Goal: Information Seeking & Learning: Learn about a topic

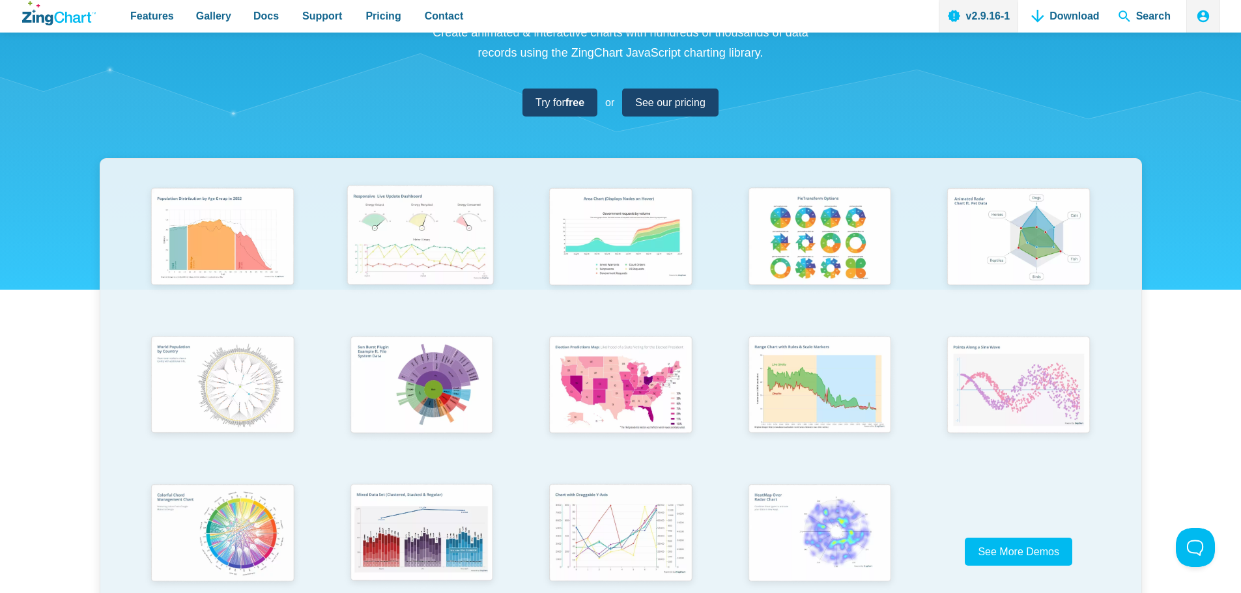
scroll to position [261, 0]
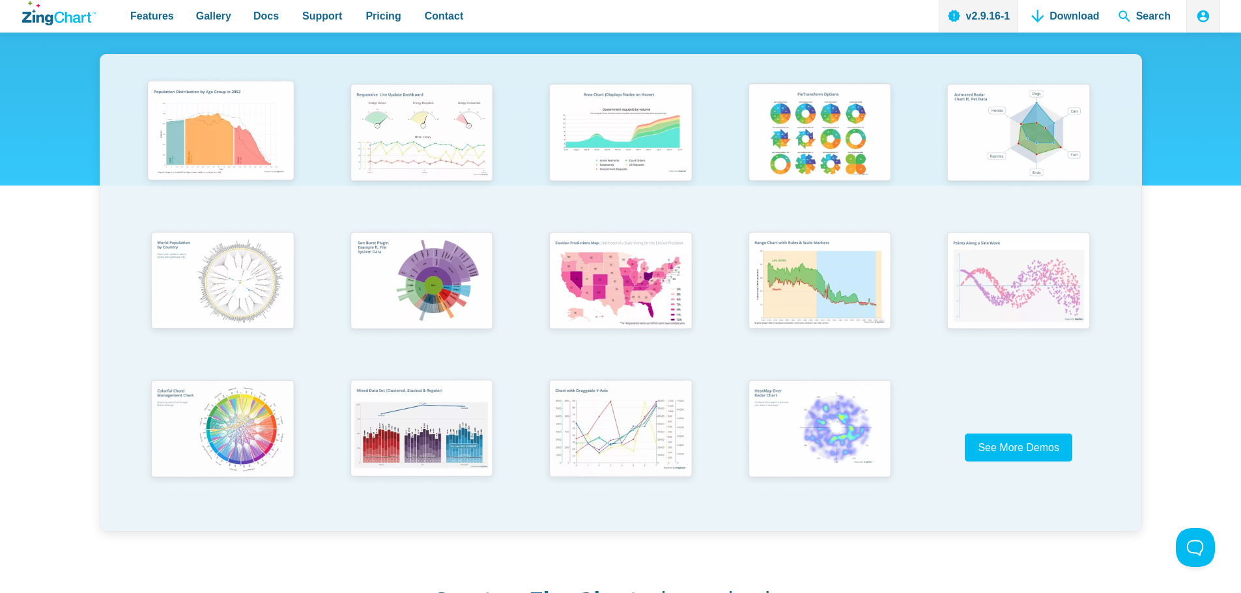
click at [252, 136] on img "App Content" at bounding box center [221, 133] width 164 height 117
click at [592, 103] on img "App Content" at bounding box center [619, 133] width 164 height 117
click at [254, 404] on img "App Content" at bounding box center [221, 429] width 164 height 117
click at [578, 285] on img "App Content" at bounding box center [619, 281] width 164 height 117
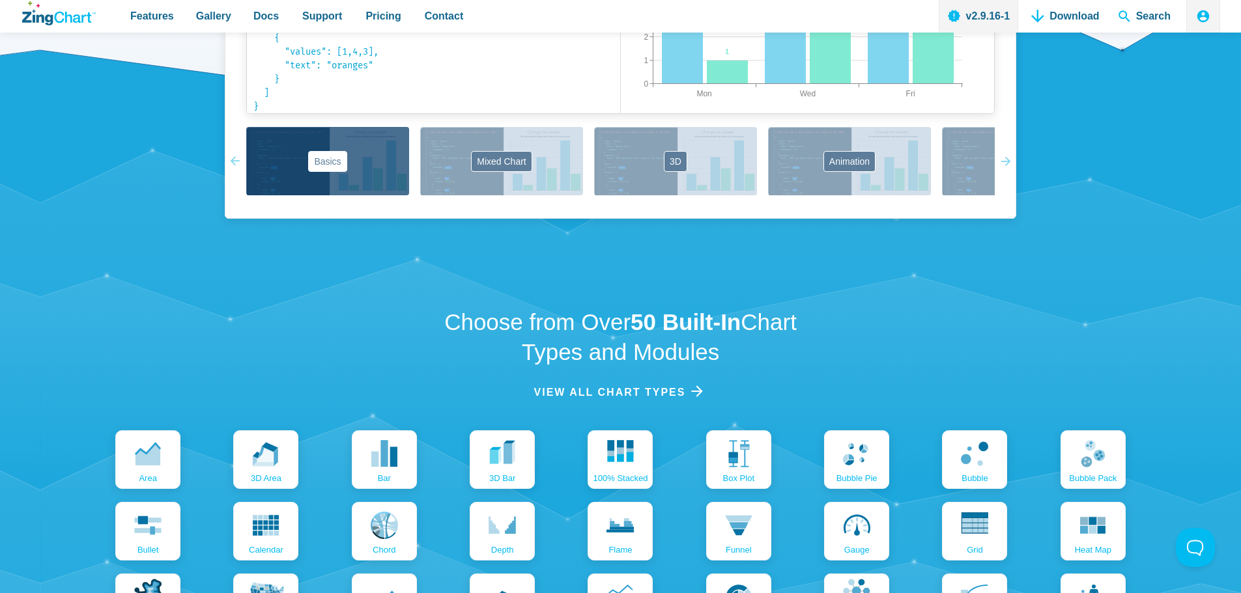
scroll to position [1563, 0]
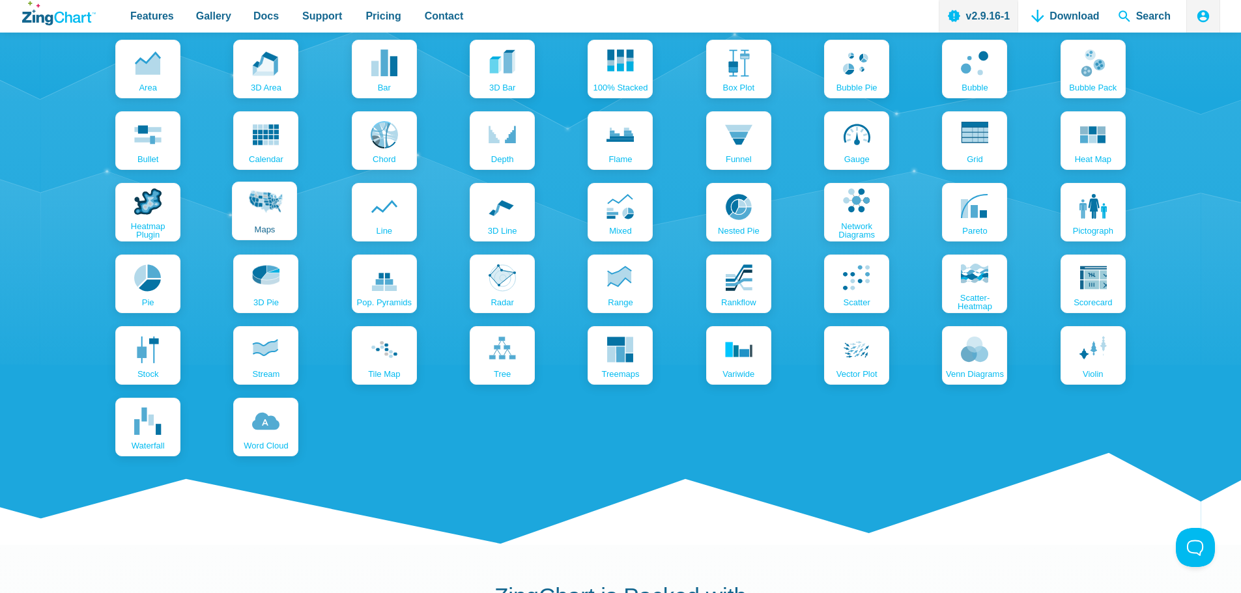
click at [266, 218] on icon "App Content" at bounding box center [265, 208] width 36 height 36
click at [270, 143] on use "App Content" at bounding box center [264, 132] width 27 height 21
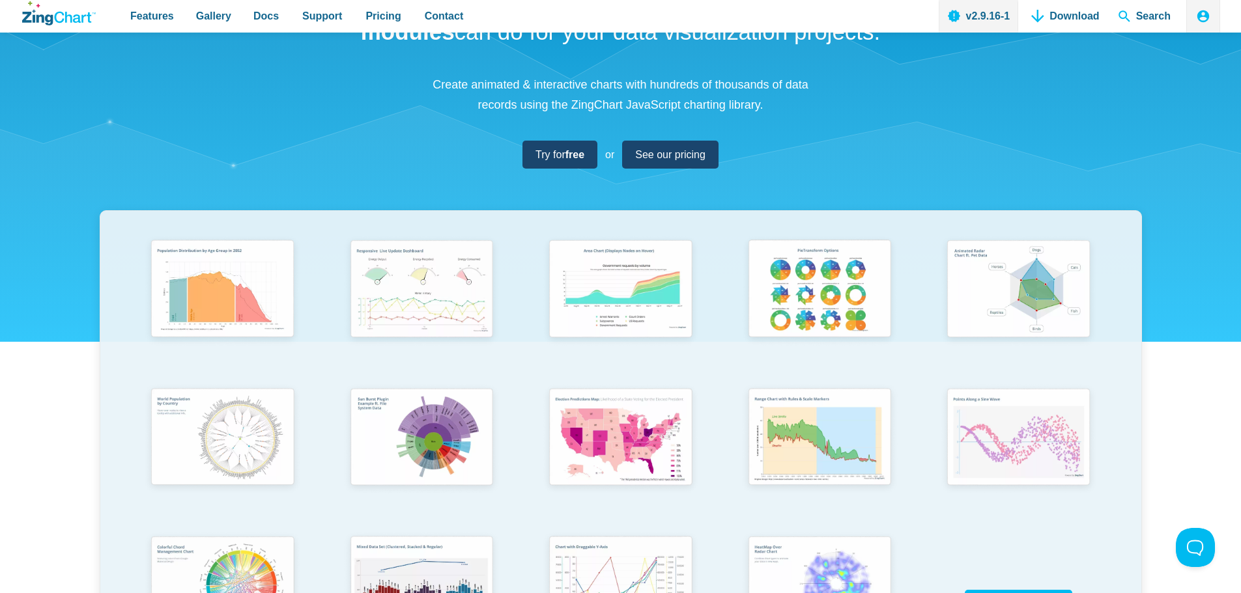
scroll to position [326, 0]
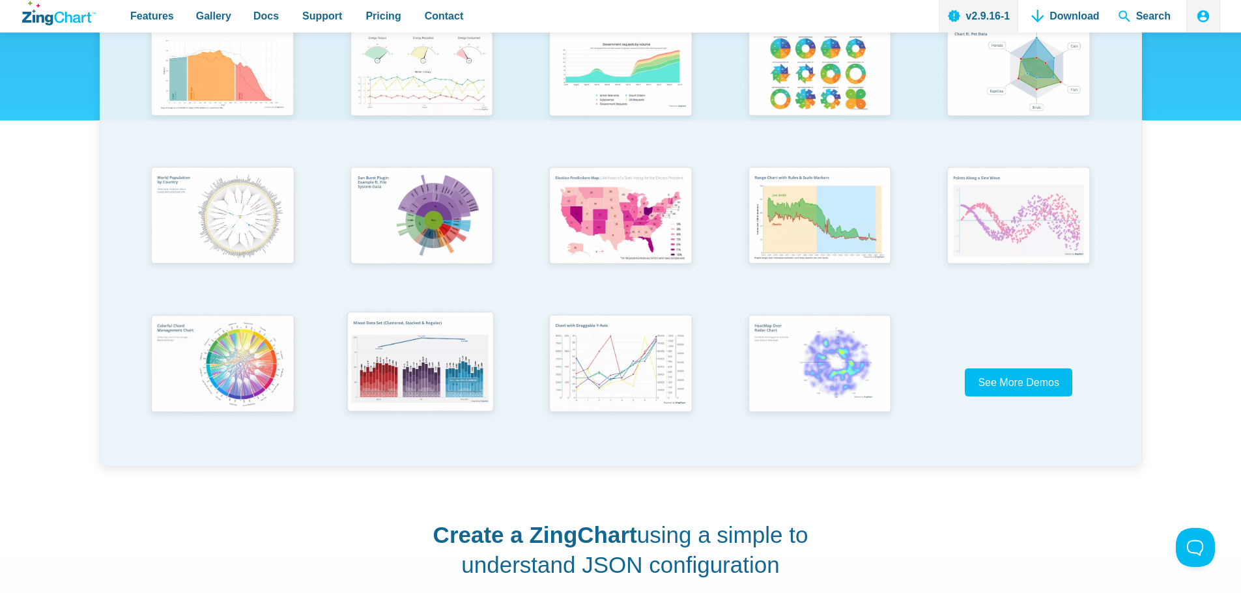
click at [429, 347] on img "App Content" at bounding box center [420, 363] width 164 height 117
click at [985, 225] on img "App Content" at bounding box center [1017, 216] width 164 height 117
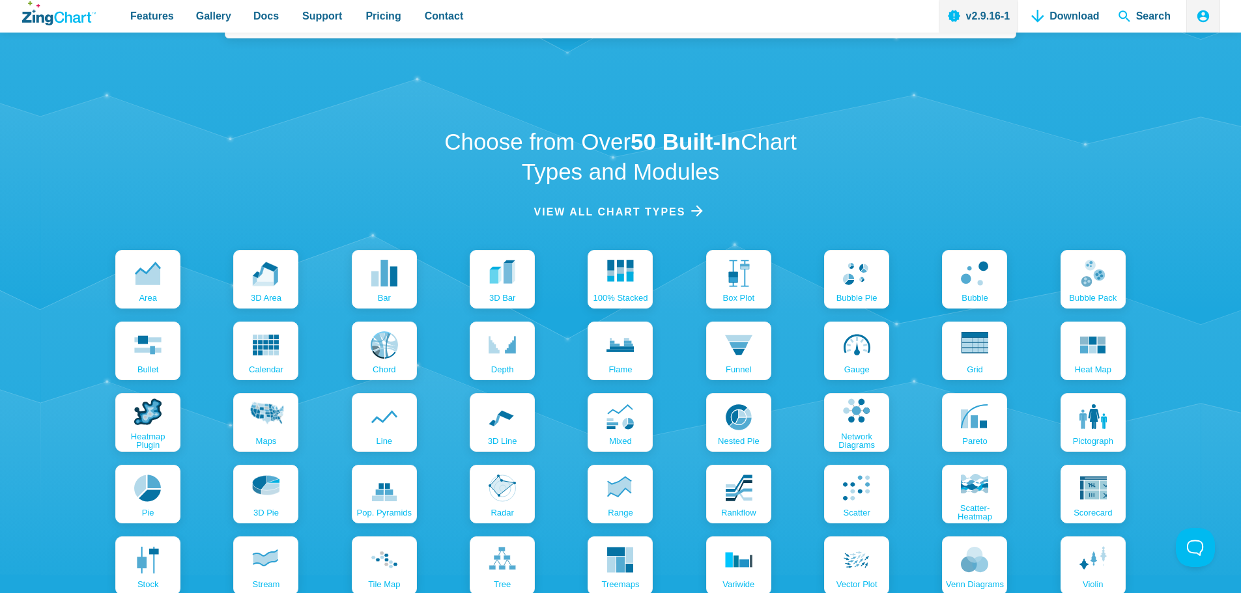
scroll to position [1498, 0]
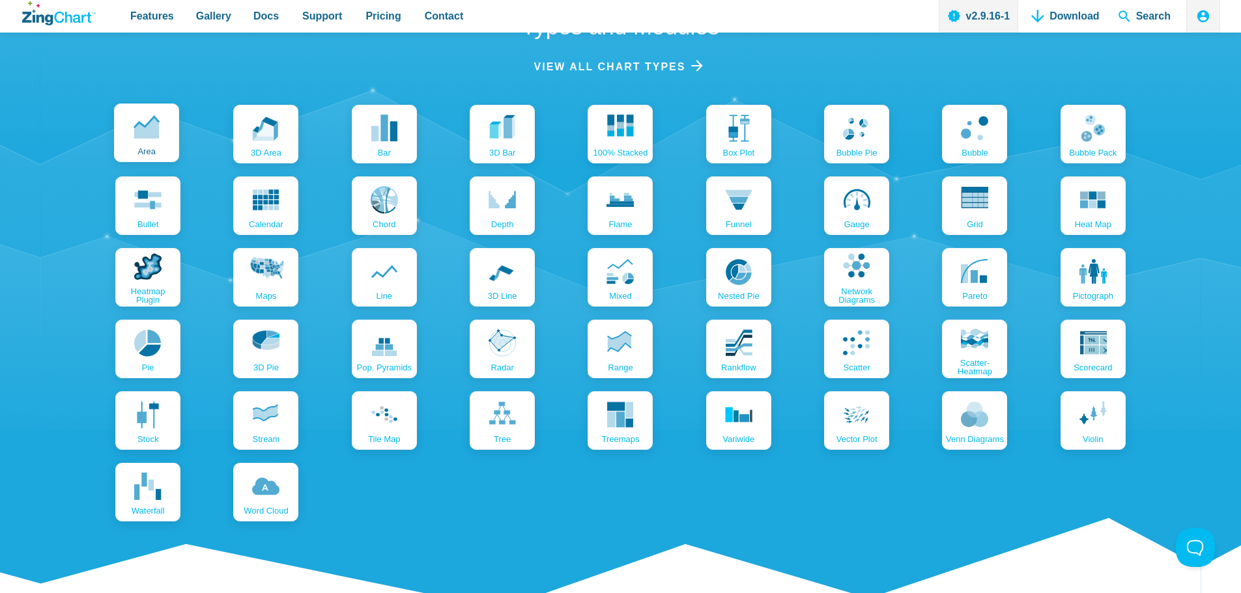
click at [149, 128] on use "App Content" at bounding box center [146, 128] width 25 height 22
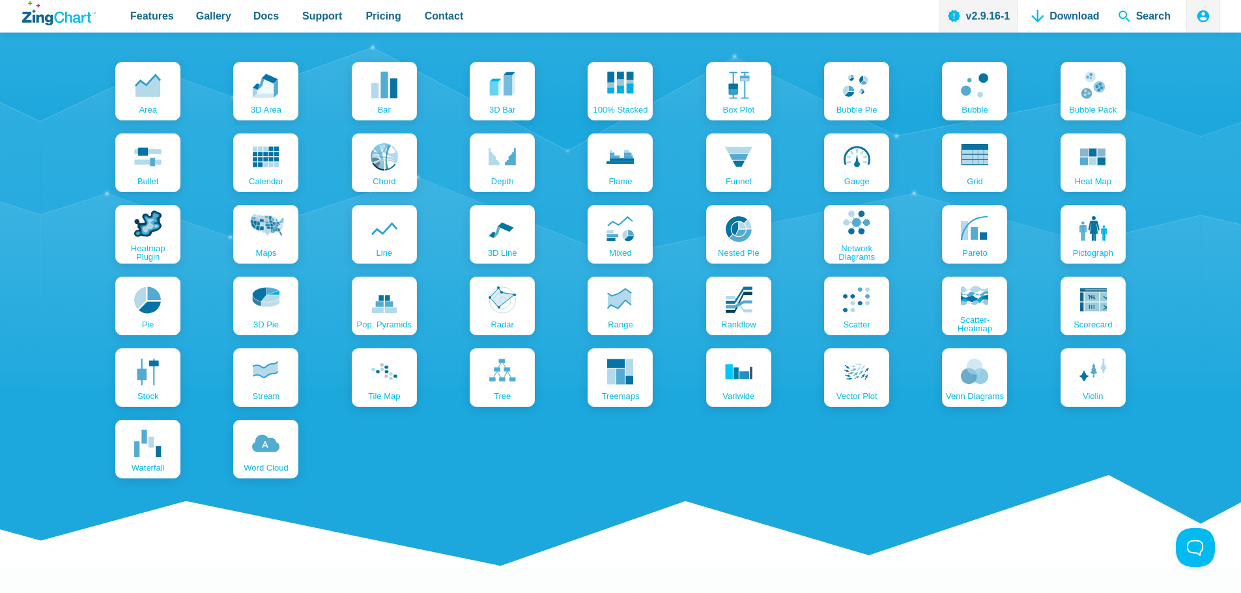
scroll to position [1563, 0]
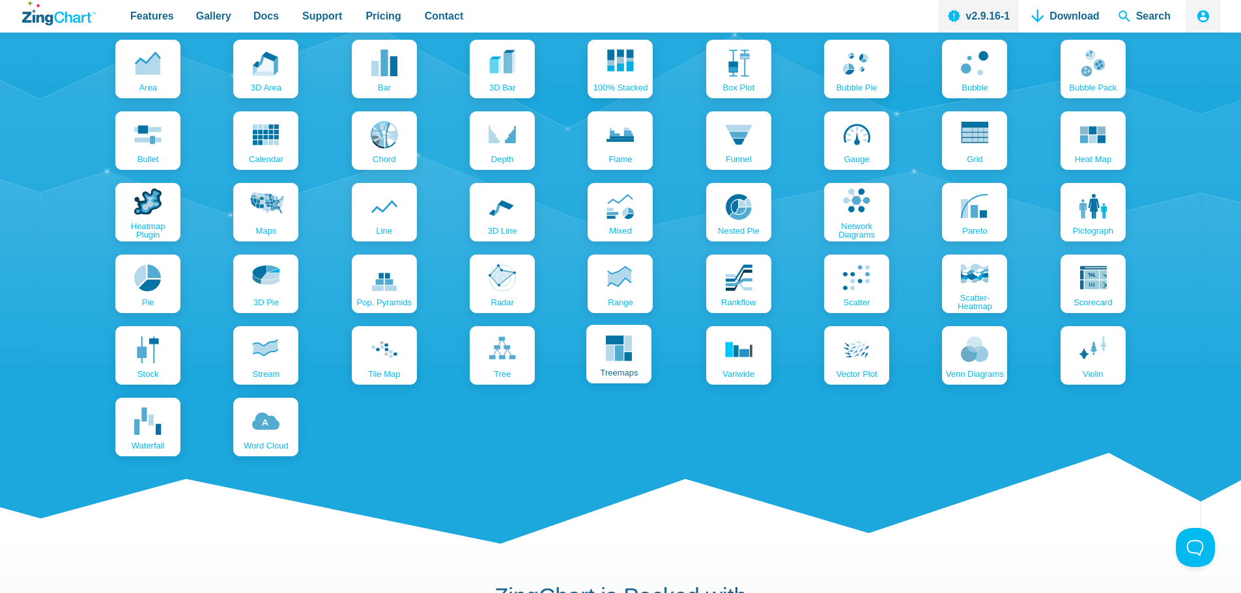
click at [640, 350] on link "treemaps" at bounding box center [618, 354] width 65 height 59
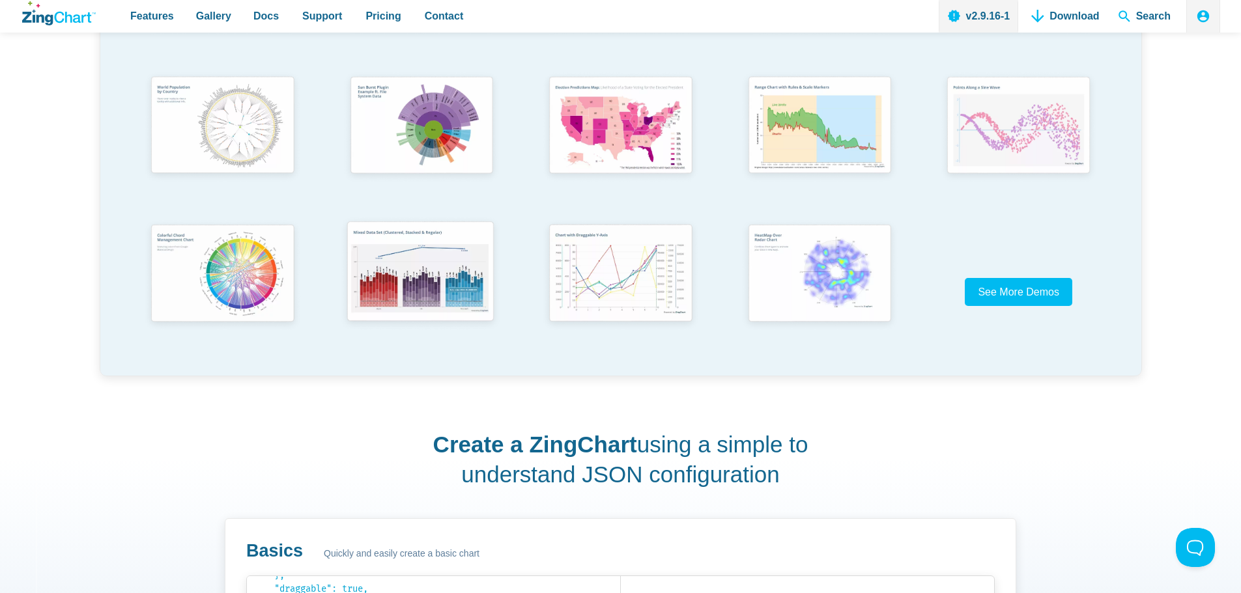
scroll to position [456, 0]
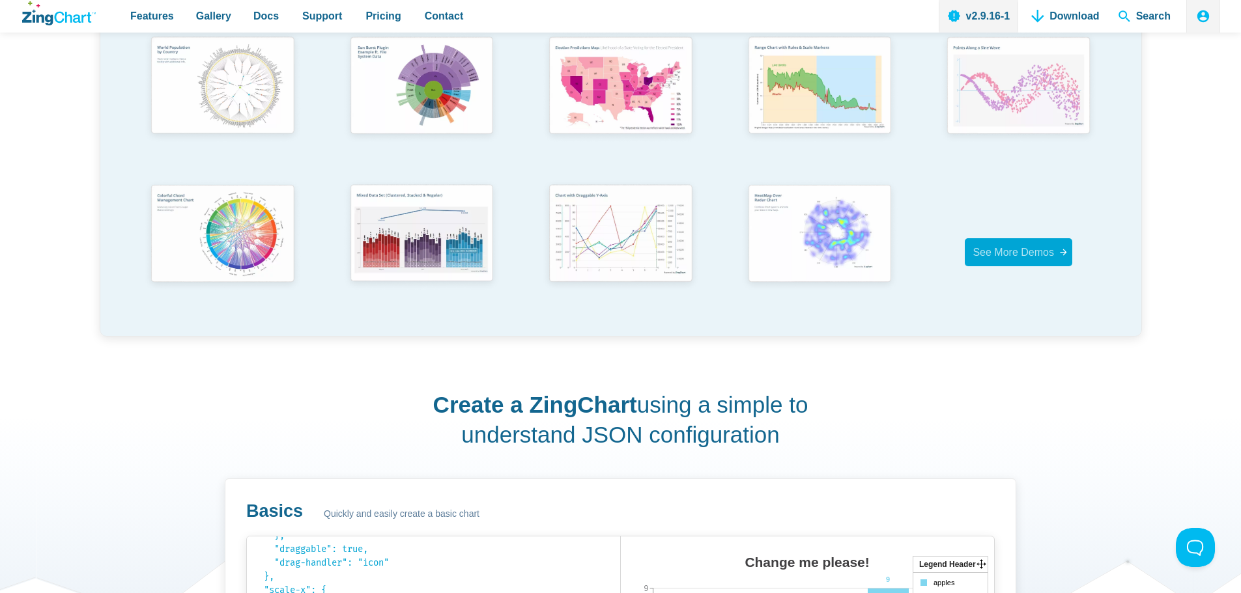
click at [1000, 253] on span "See More Demos" at bounding box center [1012, 252] width 81 height 11
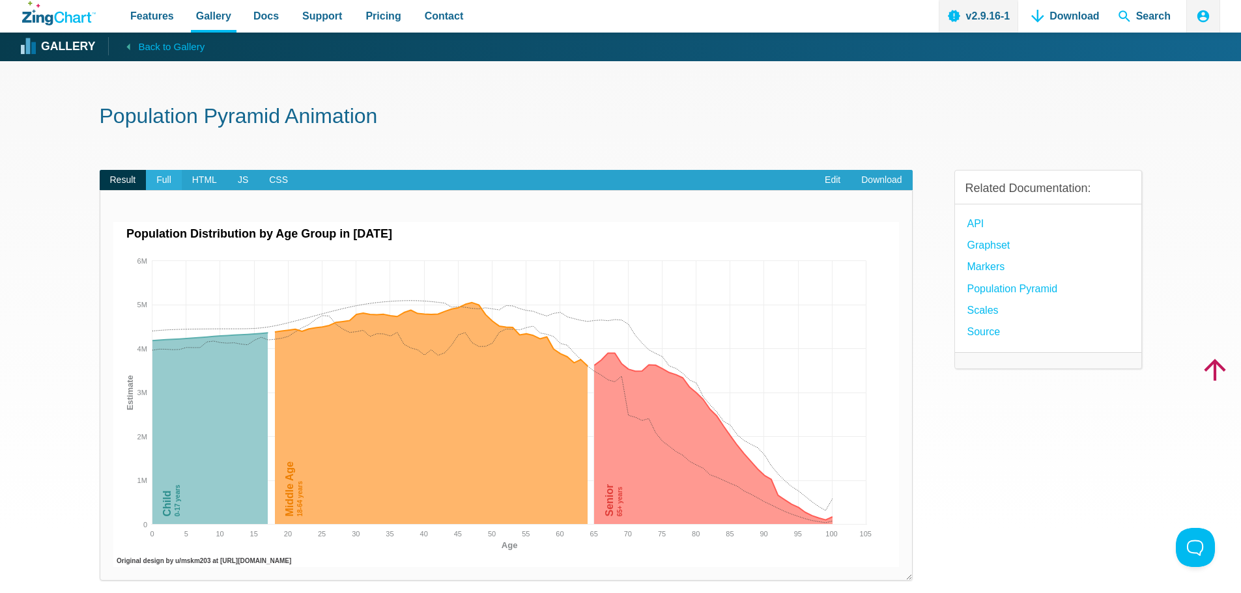
click at [174, 184] on span "Full" at bounding box center [164, 180] width 36 height 21
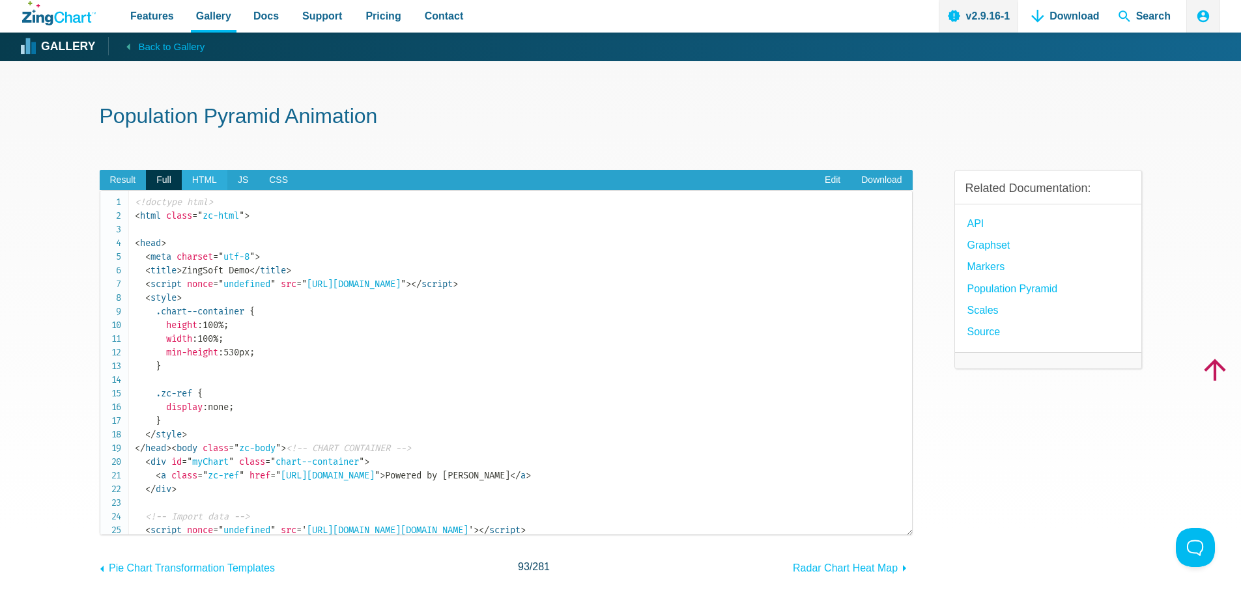
click at [203, 186] on span "HTML" at bounding box center [205, 180] width 46 height 21
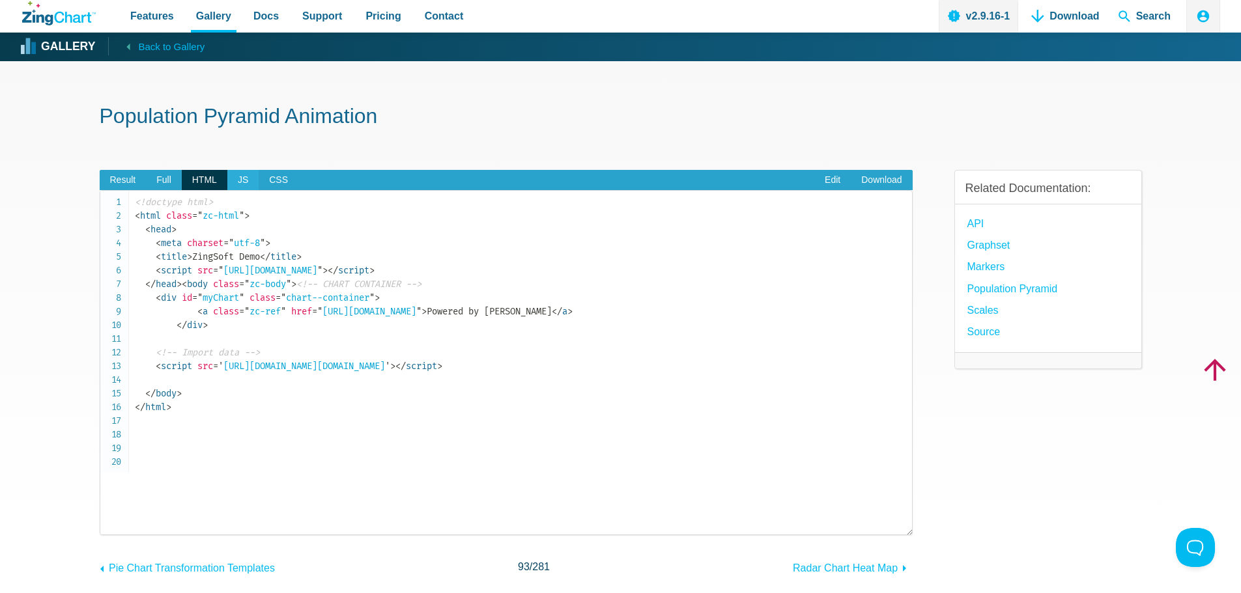
click at [229, 184] on span "JS" at bounding box center [242, 180] width 31 height 21
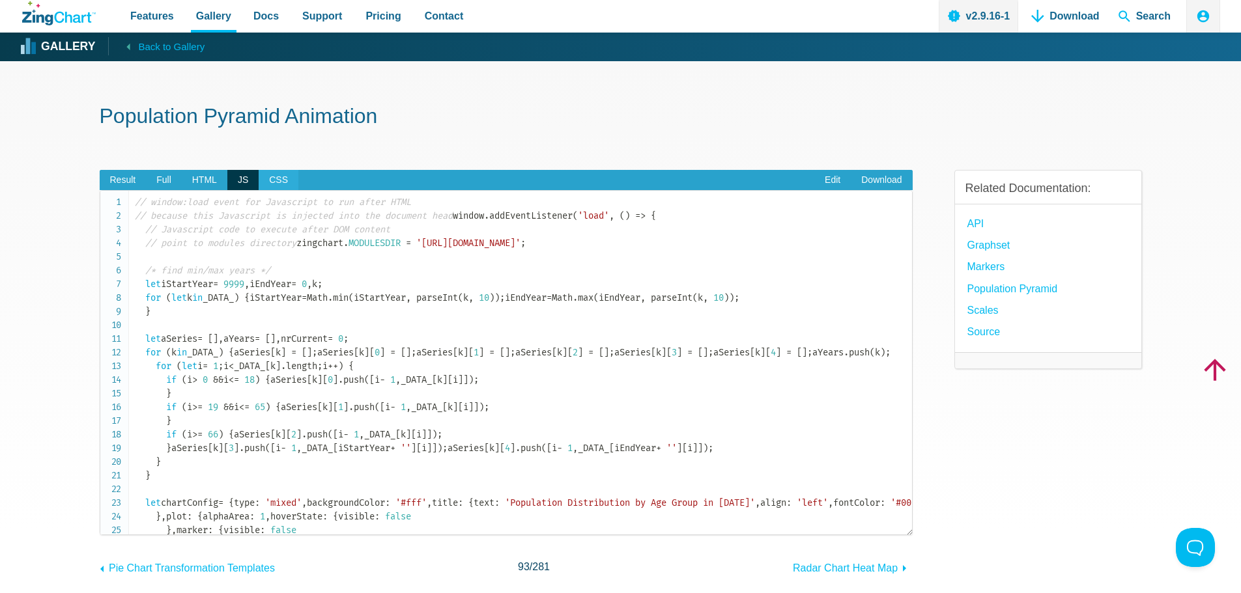
click at [273, 182] on span "CSS" at bounding box center [279, 180] width 40 height 21
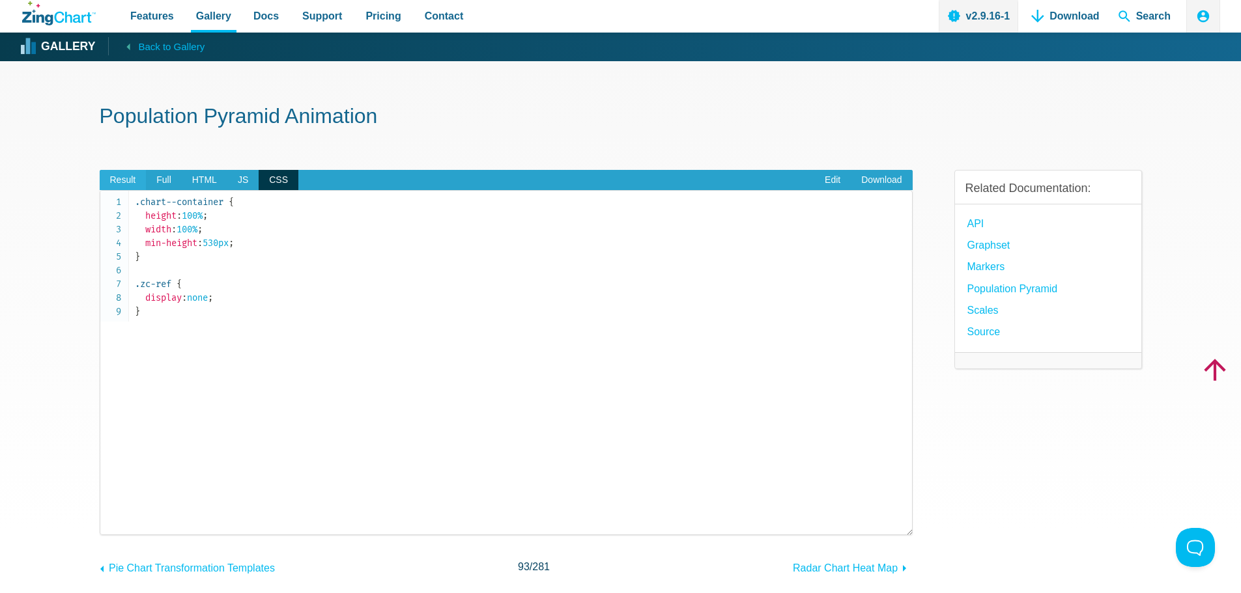
click at [129, 175] on span "Result" at bounding box center [123, 180] width 47 height 21
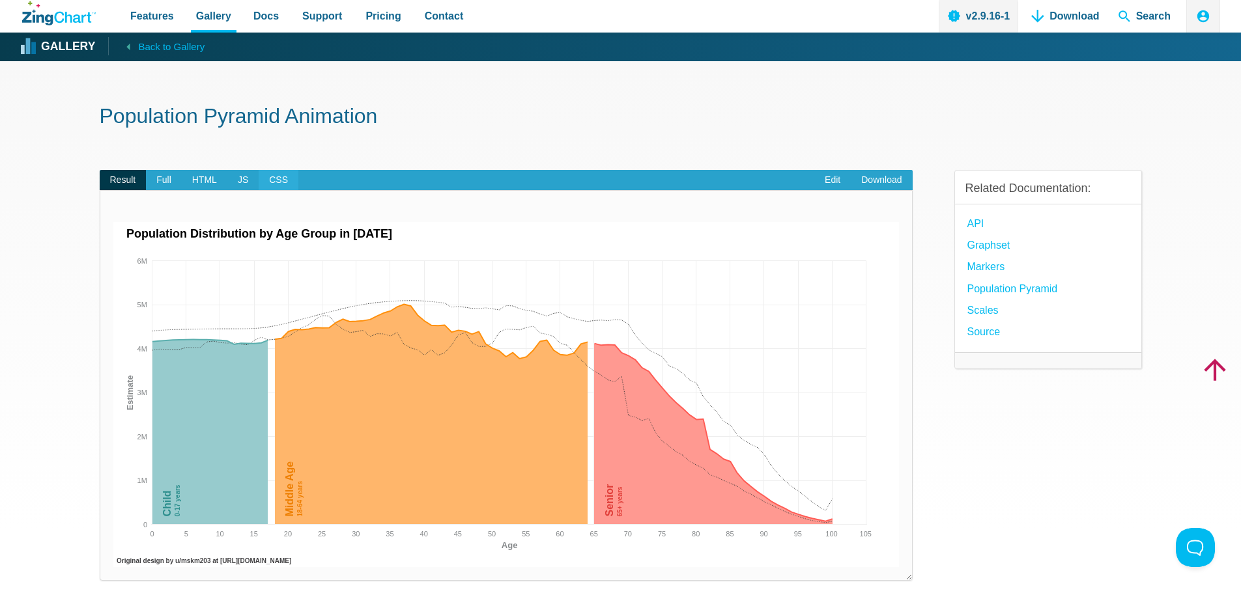
click at [277, 180] on span "CSS" at bounding box center [279, 180] width 40 height 21
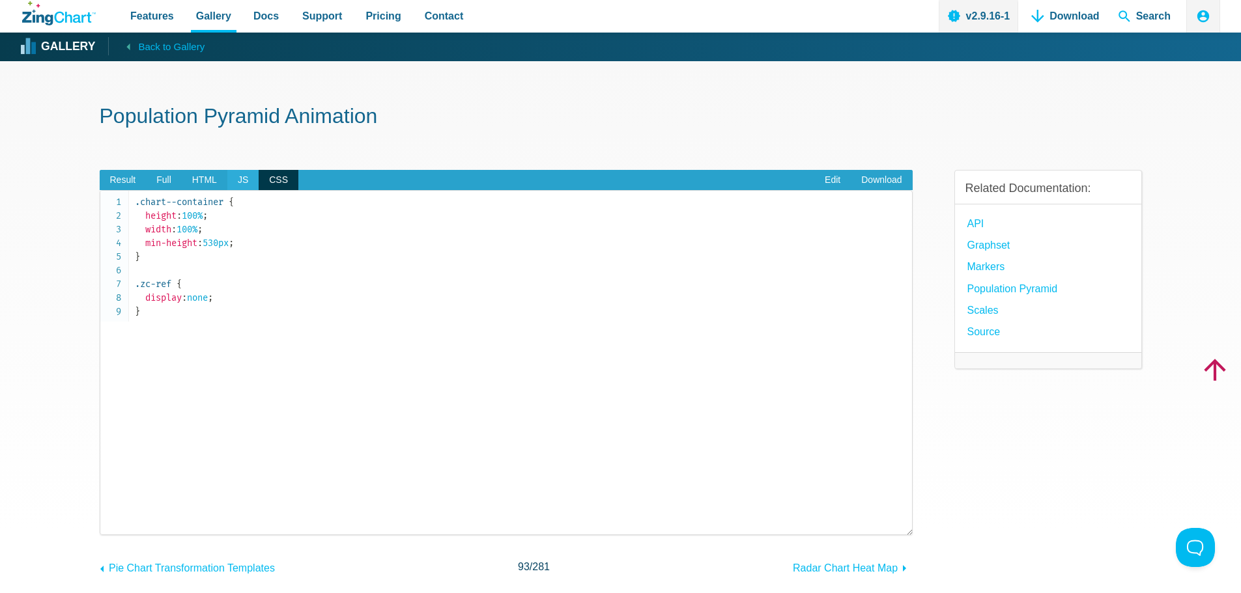
click at [243, 180] on span "JS" at bounding box center [242, 180] width 31 height 21
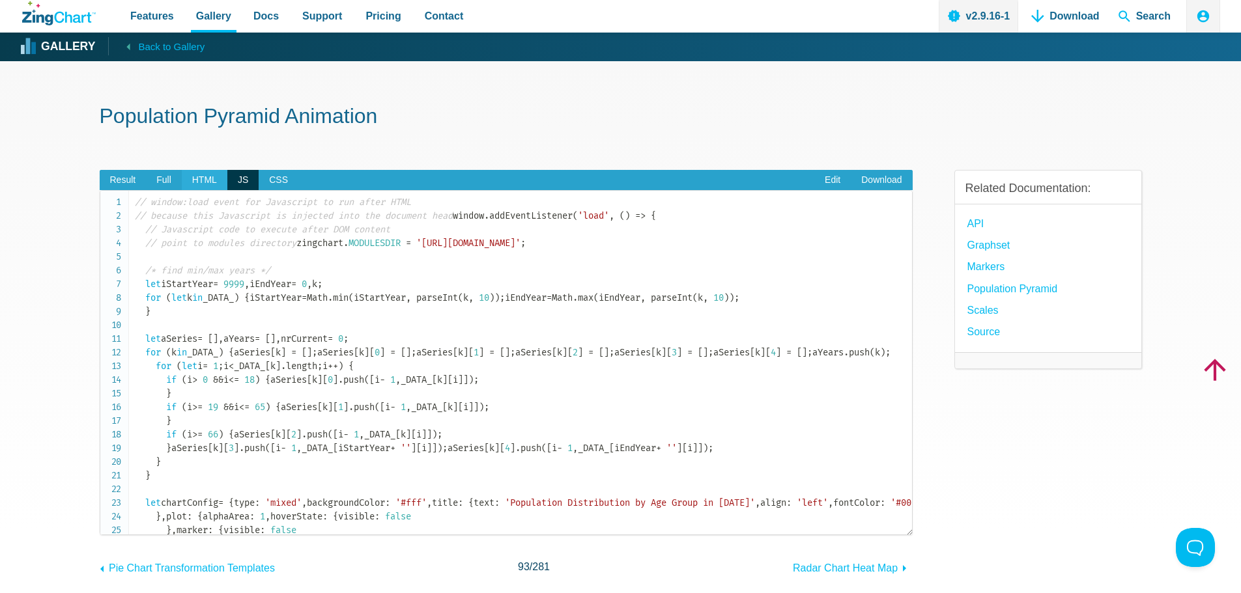
click at [212, 180] on span "HTML" at bounding box center [205, 180] width 46 height 21
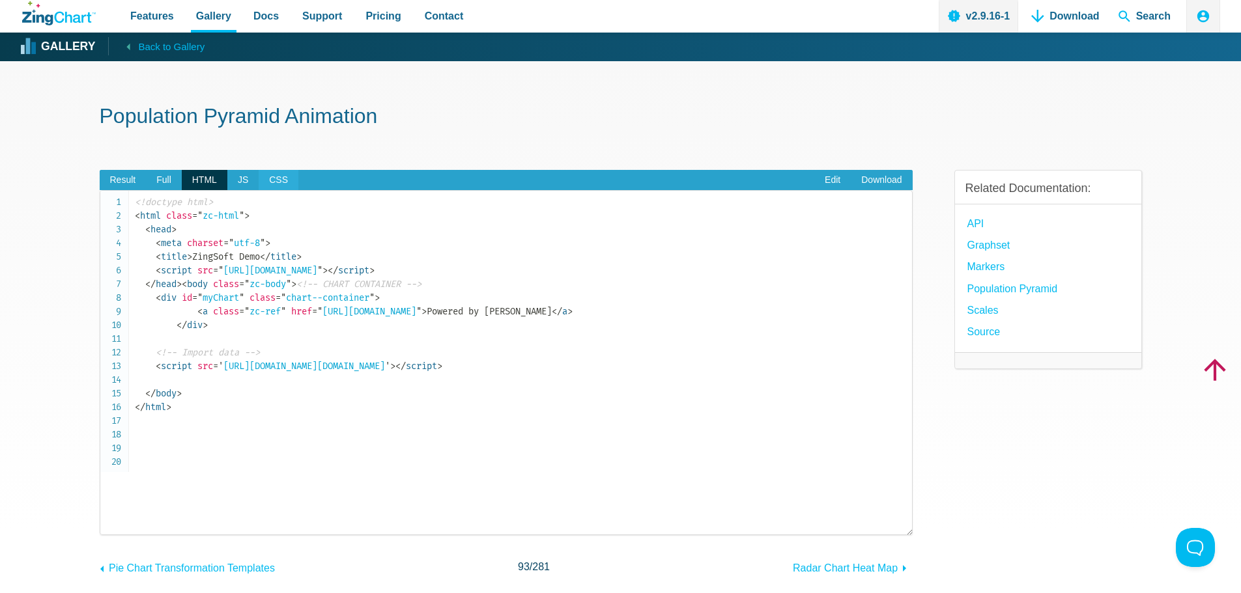
click at [260, 179] on span "CSS" at bounding box center [279, 180] width 40 height 21
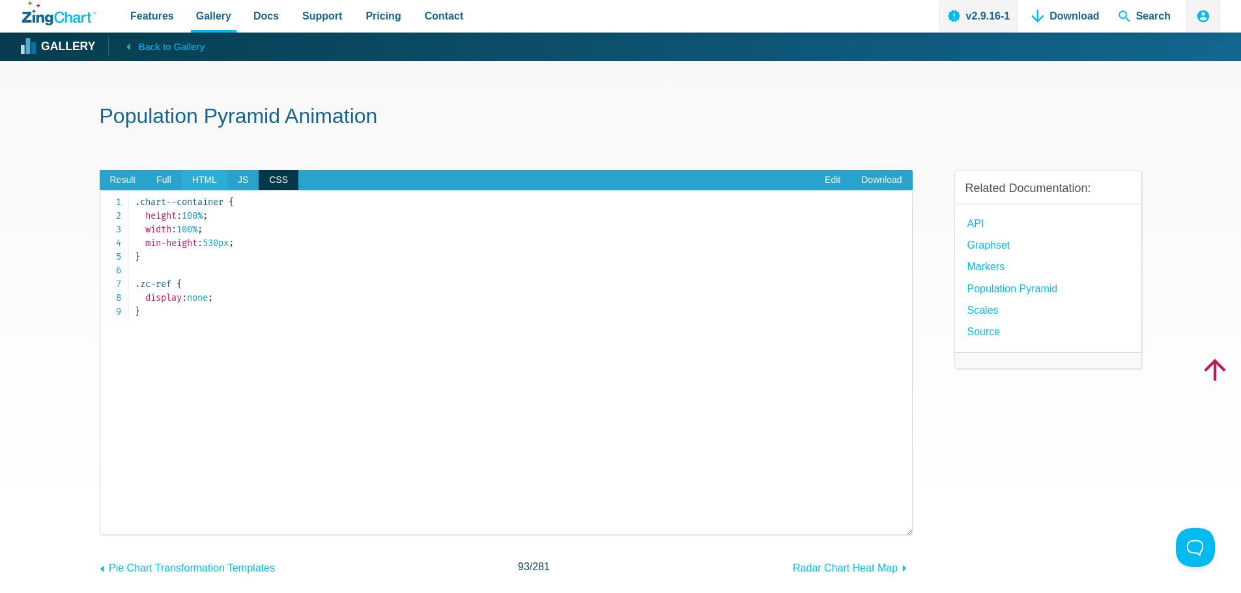
click at [227, 176] on span "JS" at bounding box center [242, 180] width 31 height 21
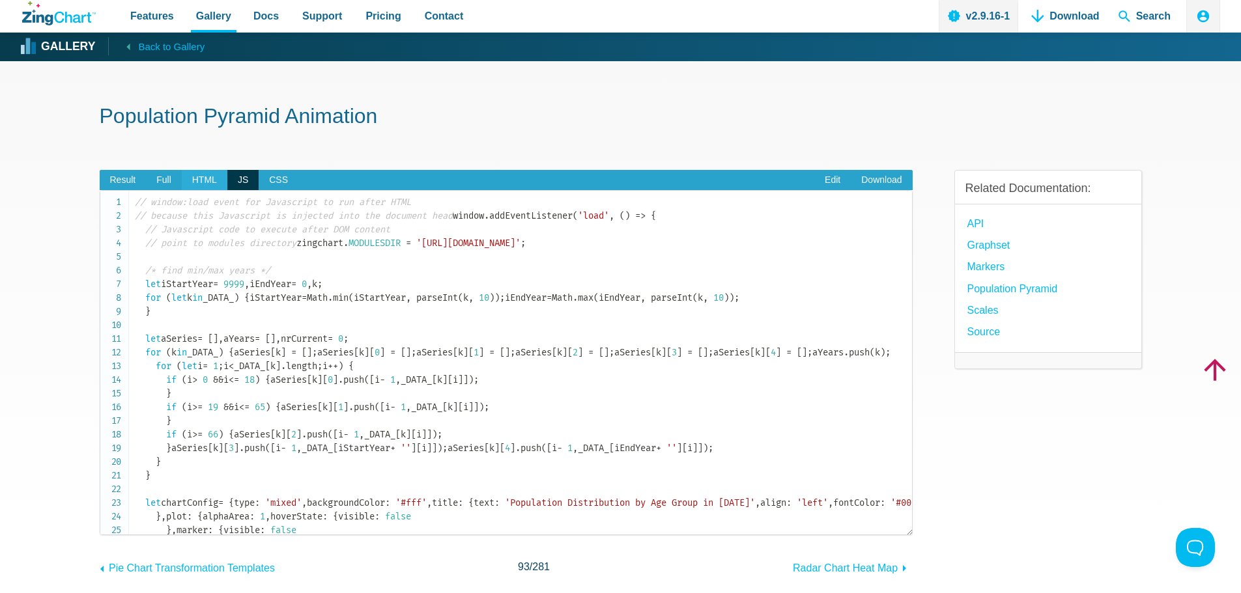
drag, startPoint x: 184, startPoint y: 176, endPoint x: 173, endPoint y: 177, distance: 11.8
click at [184, 176] on span "HTML" at bounding box center [205, 180] width 46 height 21
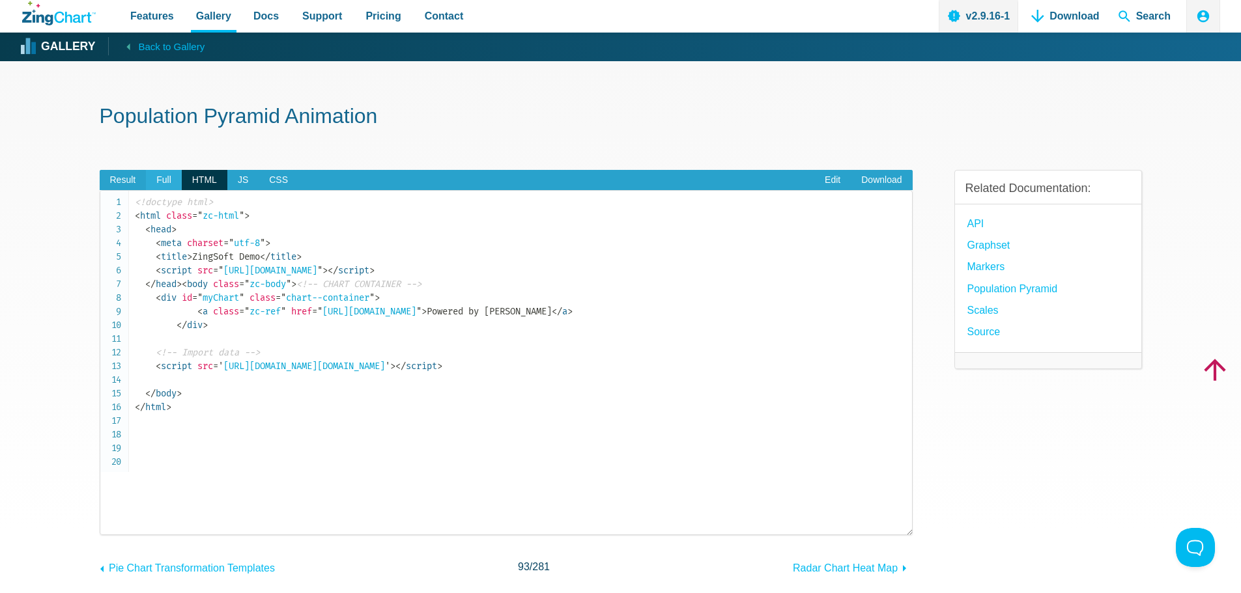
click at [173, 177] on span "Full" at bounding box center [164, 180] width 36 height 21
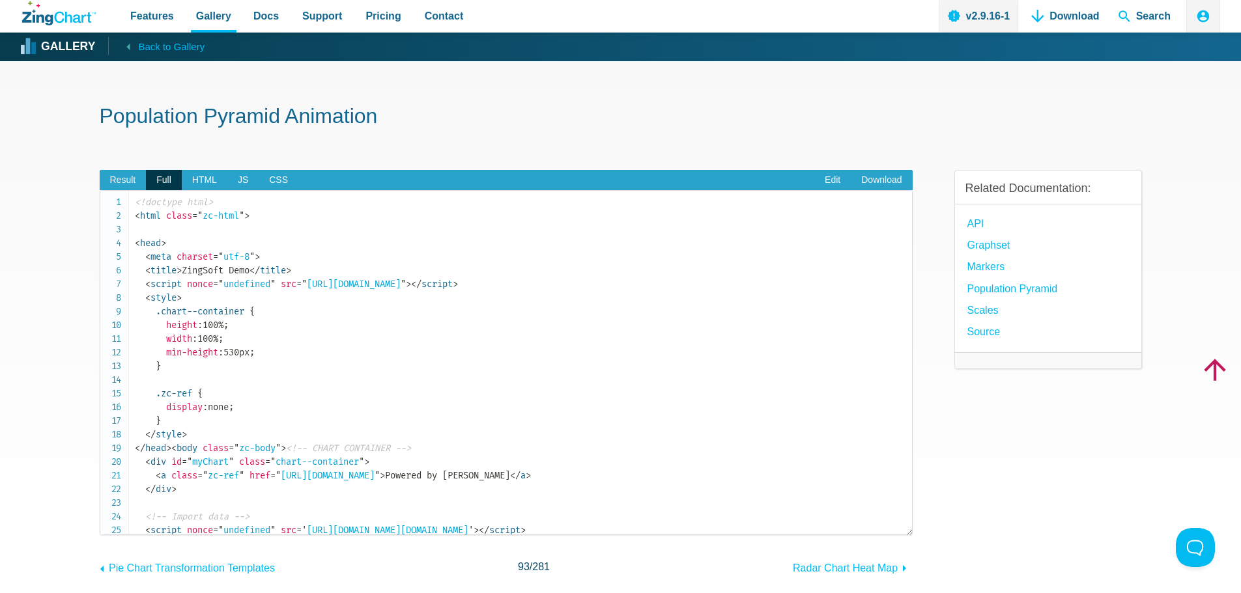
click at [148, 177] on span "Full" at bounding box center [164, 180] width 36 height 21
click at [132, 177] on span "Result" at bounding box center [123, 180] width 47 height 21
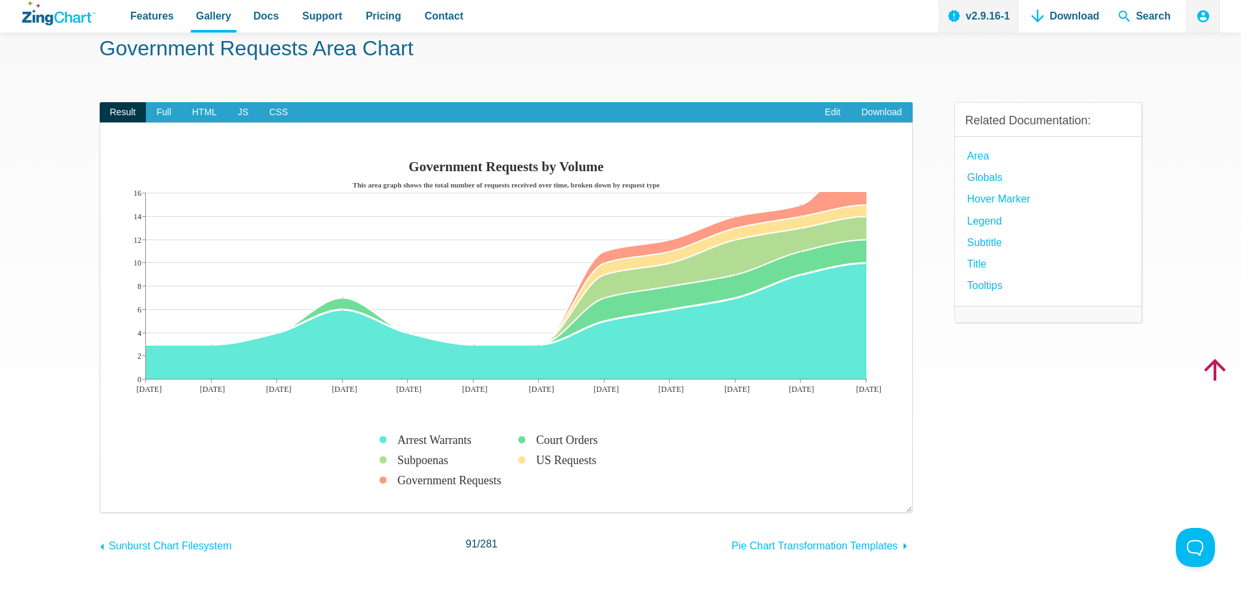
scroll to position [65, 0]
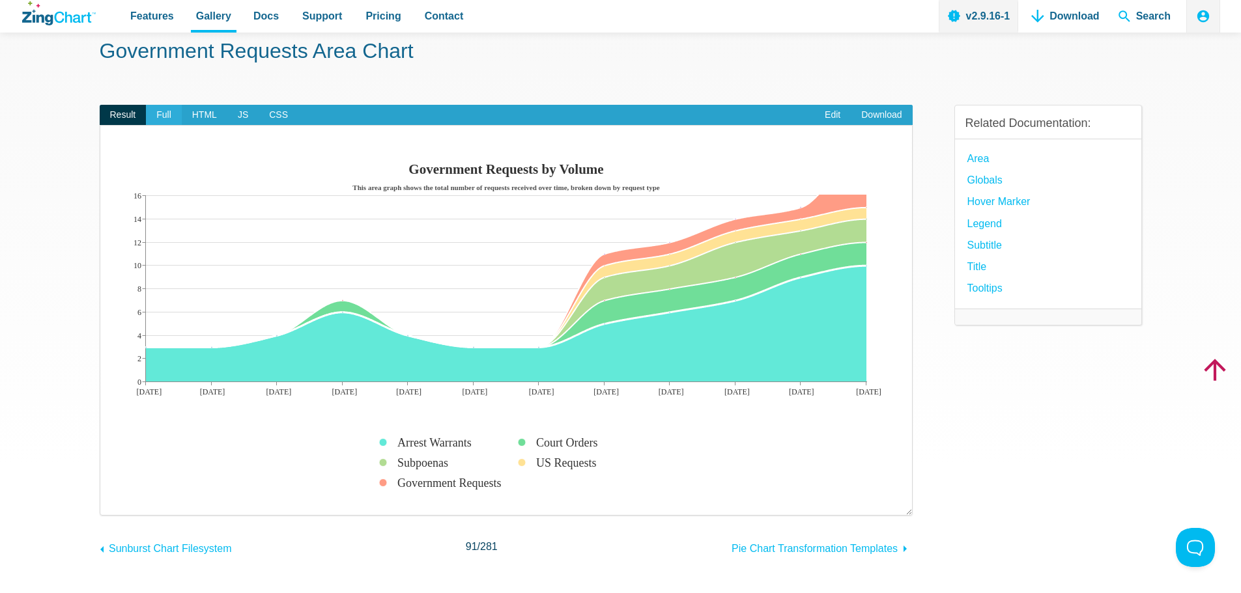
click at [155, 120] on span "Full" at bounding box center [164, 115] width 36 height 21
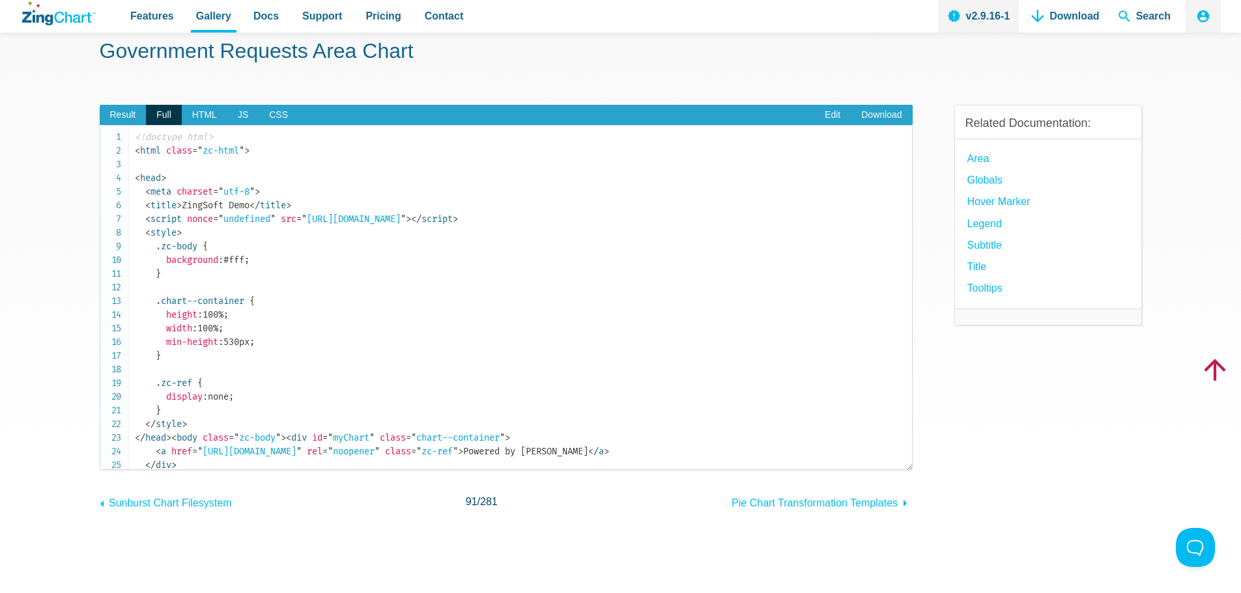
click at [179, 110] on span "Full" at bounding box center [164, 115] width 36 height 21
click at [205, 110] on span "HTML" at bounding box center [205, 115] width 46 height 21
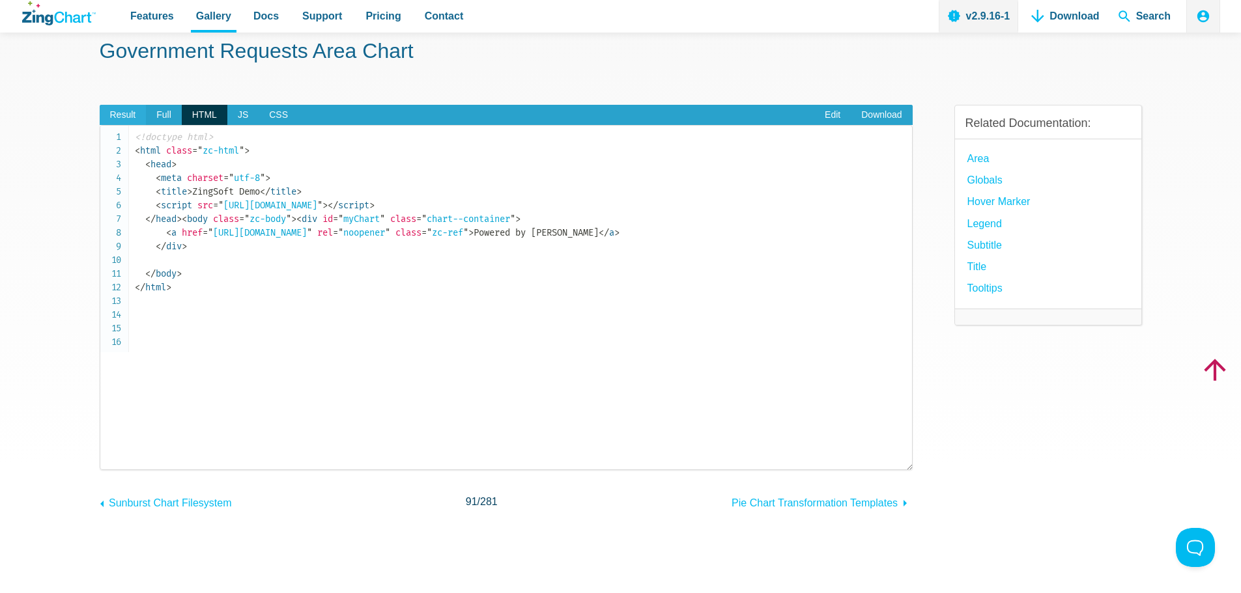
click at [112, 109] on span "Result" at bounding box center [123, 115] width 47 height 21
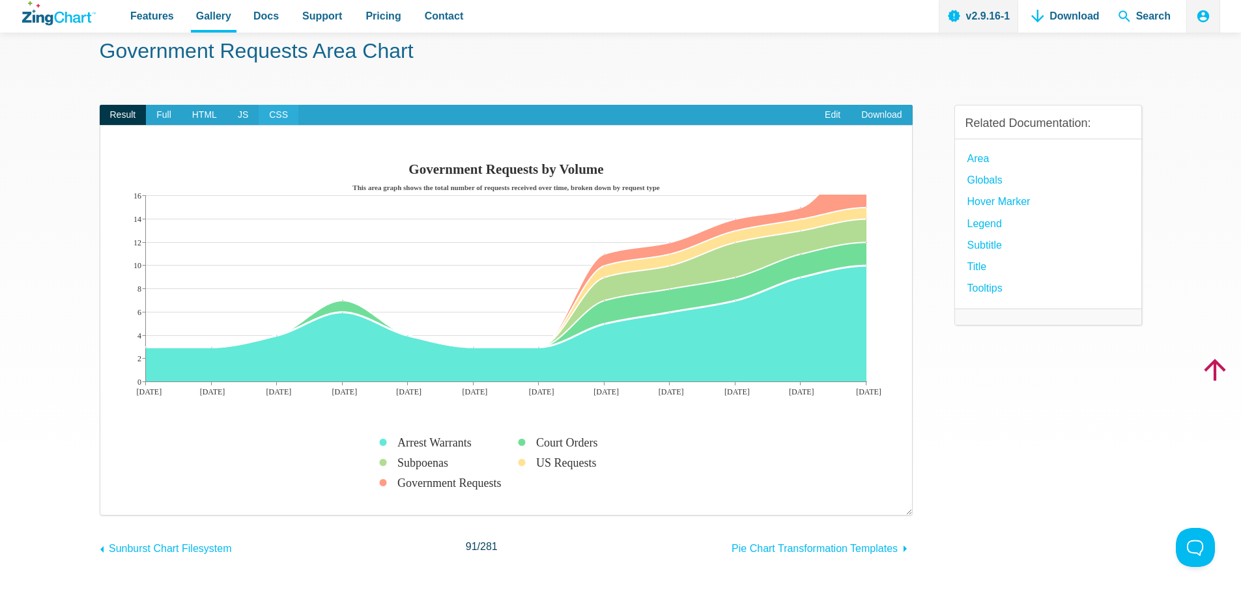
click at [278, 114] on span "CSS" at bounding box center [279, 115] width 40 height 21
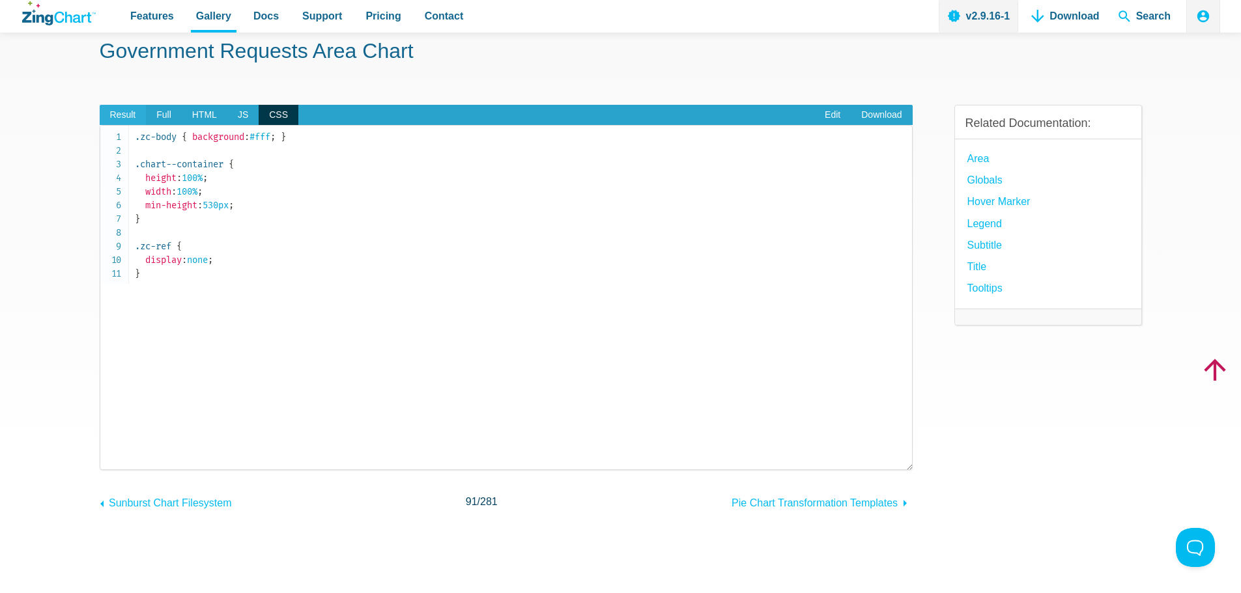
click at [144, 113] on span "Result" at bounding box center [123, 115] width 47 height 21
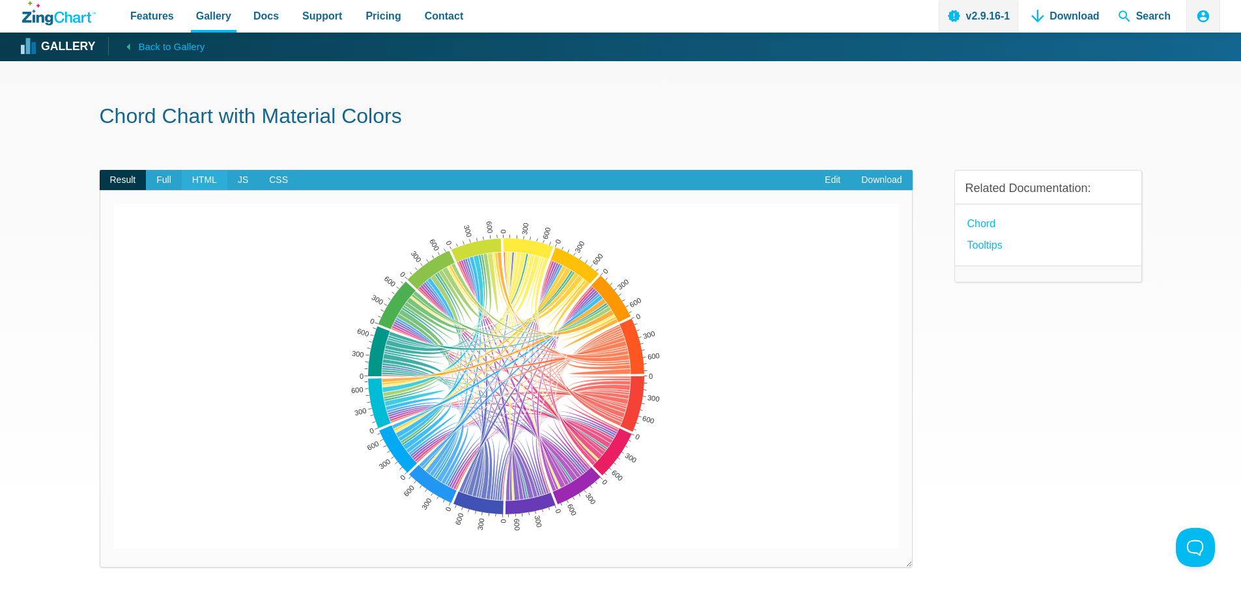
click at [201, 182] on span "HTML" at bounding box center [205, 180] width 46 height 21
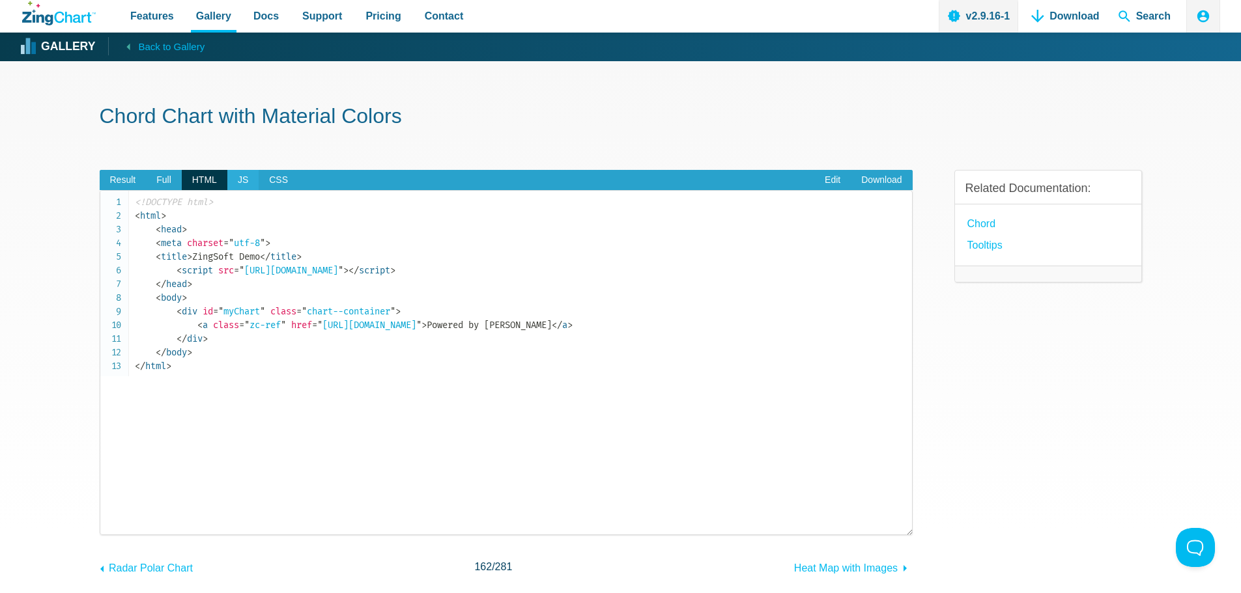
click at [232, 177] on span "JS" at bounding box center [242, 180] width 31 height 21
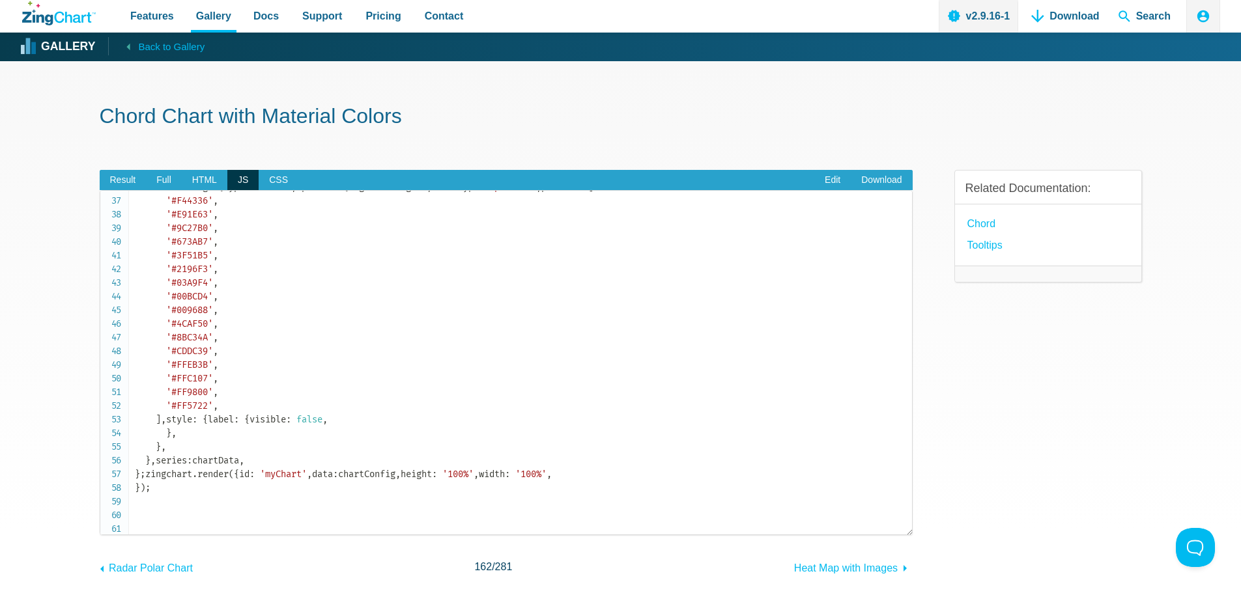
scroll to position [586, 0]
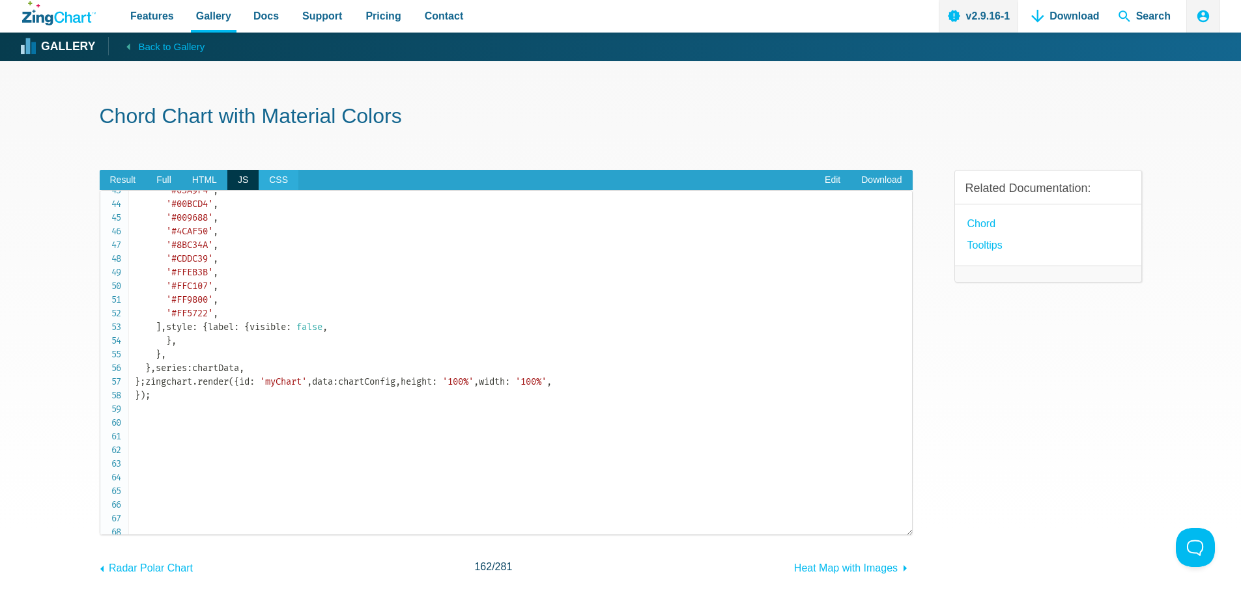
click at [279, 178] on span "CSS" at bounding box center [279, 180] width 40 height 21
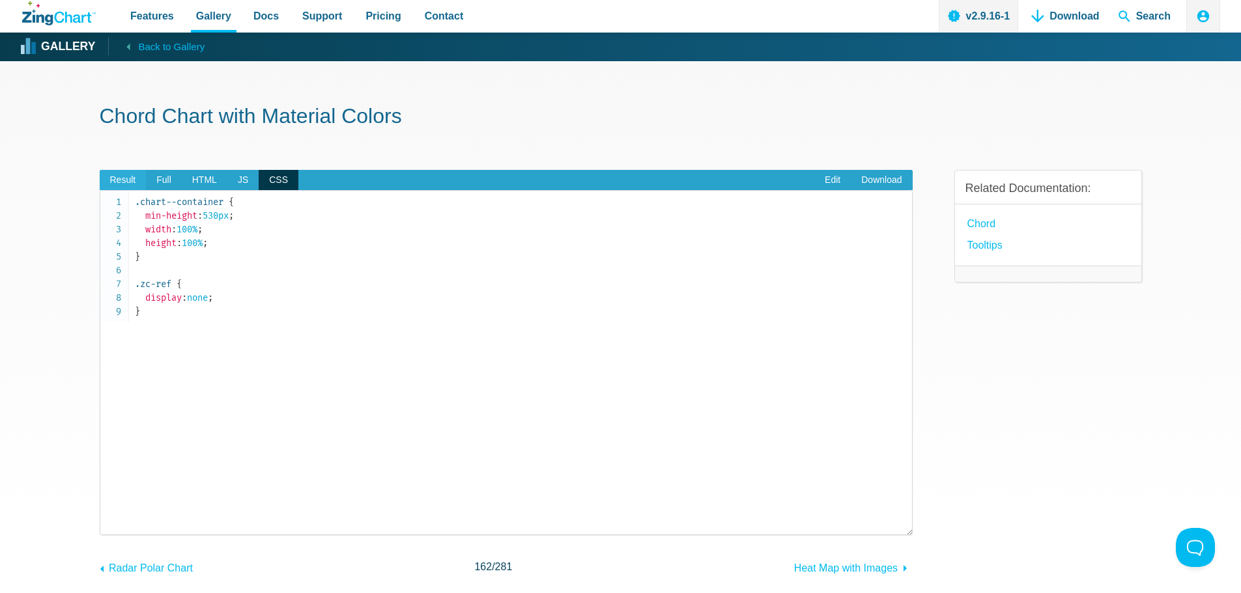
click at [122, 176] on span "Result" at bounding box center [123, 180] width 47 height 21
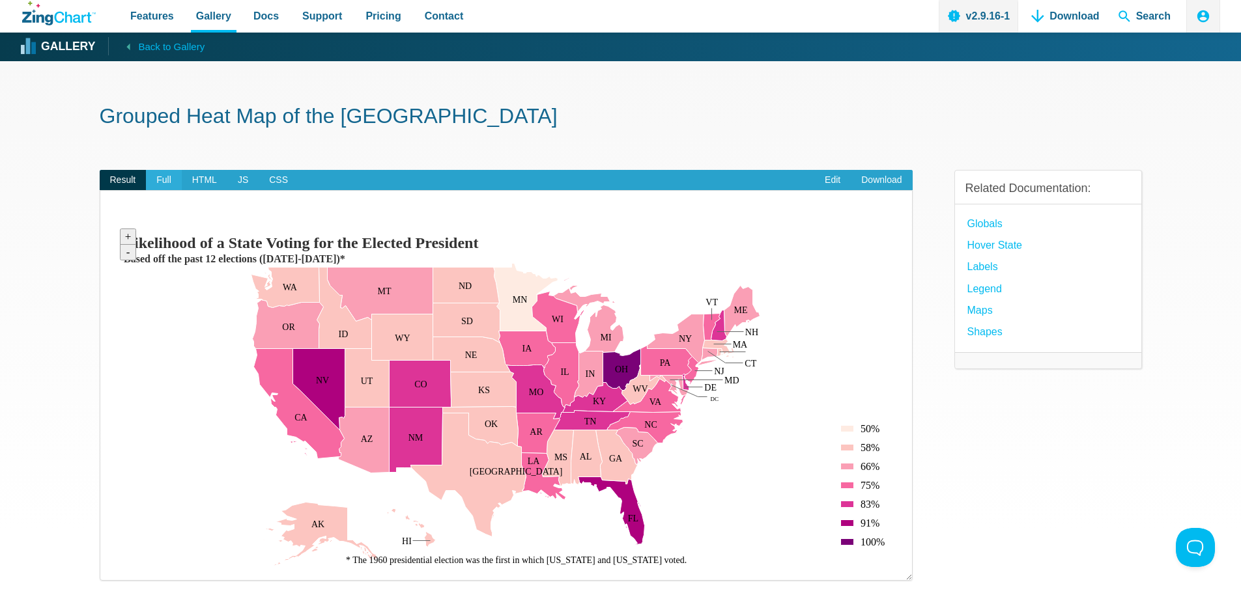
click at [169, 179] on span "Full" at bounding box center [164, 180] width 36 height 21
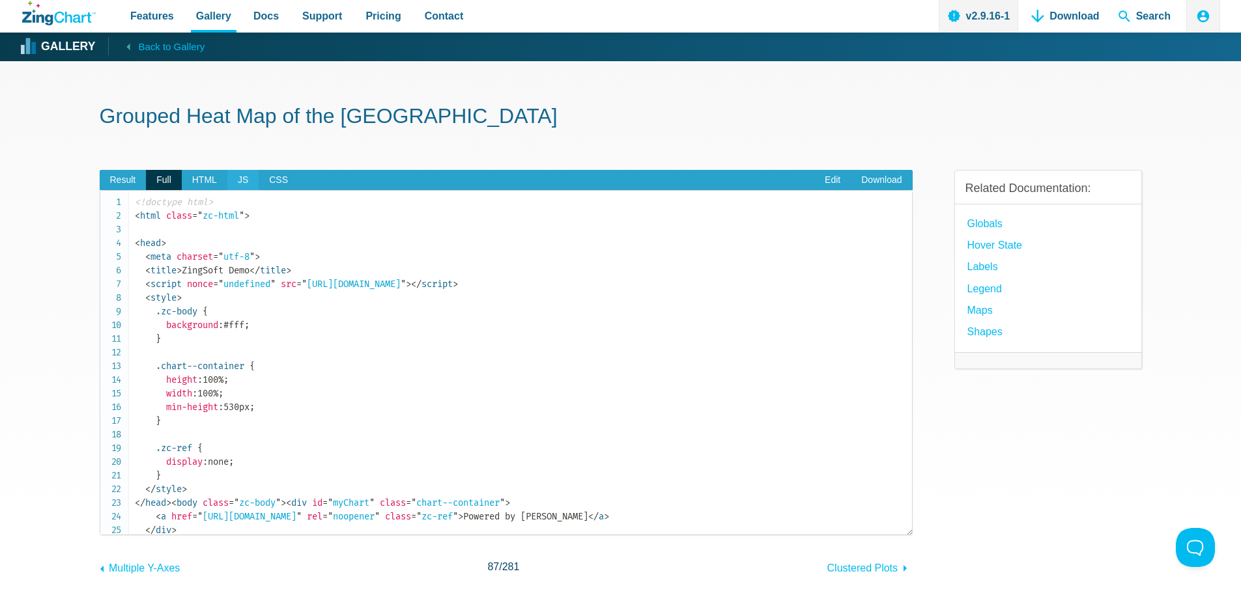
click at [229, 179] on span "JS" at bounding box center [242, 180] width 31 height 21
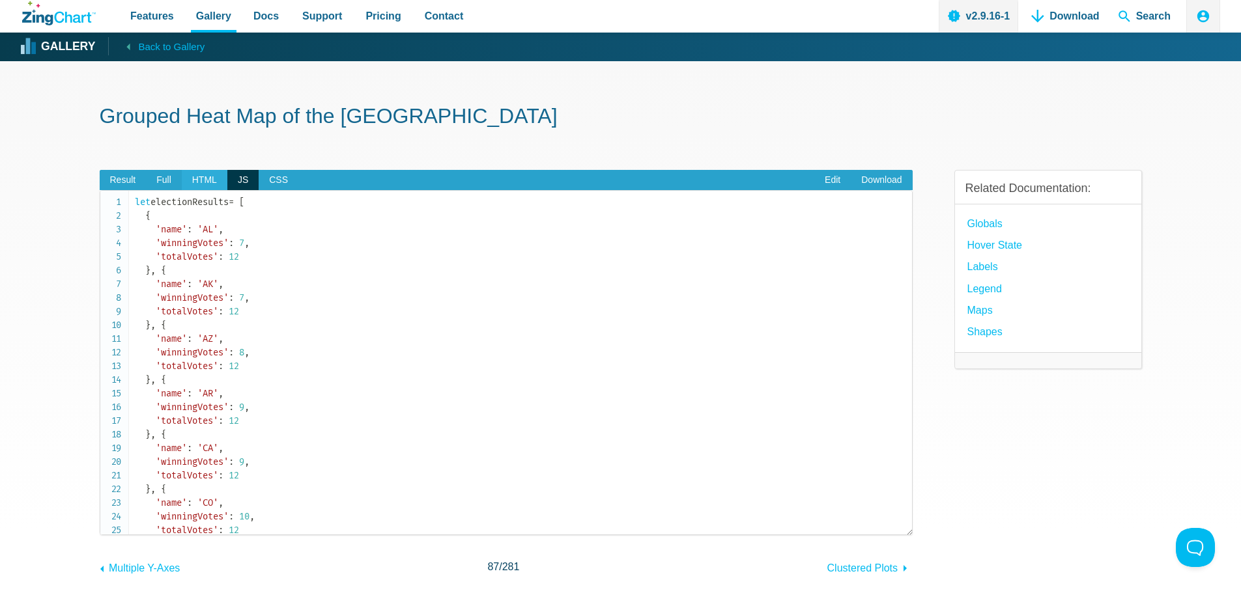
click at [209, 173] on span "HTML" at bounding box center [205, 180] width 46 height 21
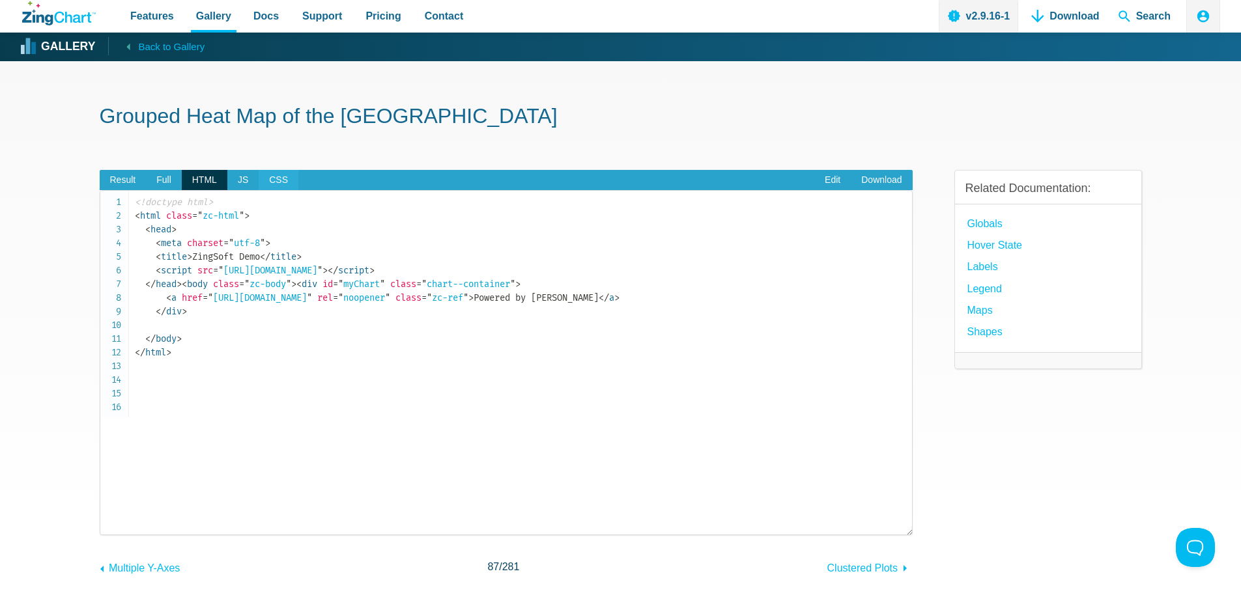
click at [274, 176] on span "CSS" at bounding box center [279, 180] width 40 height 21
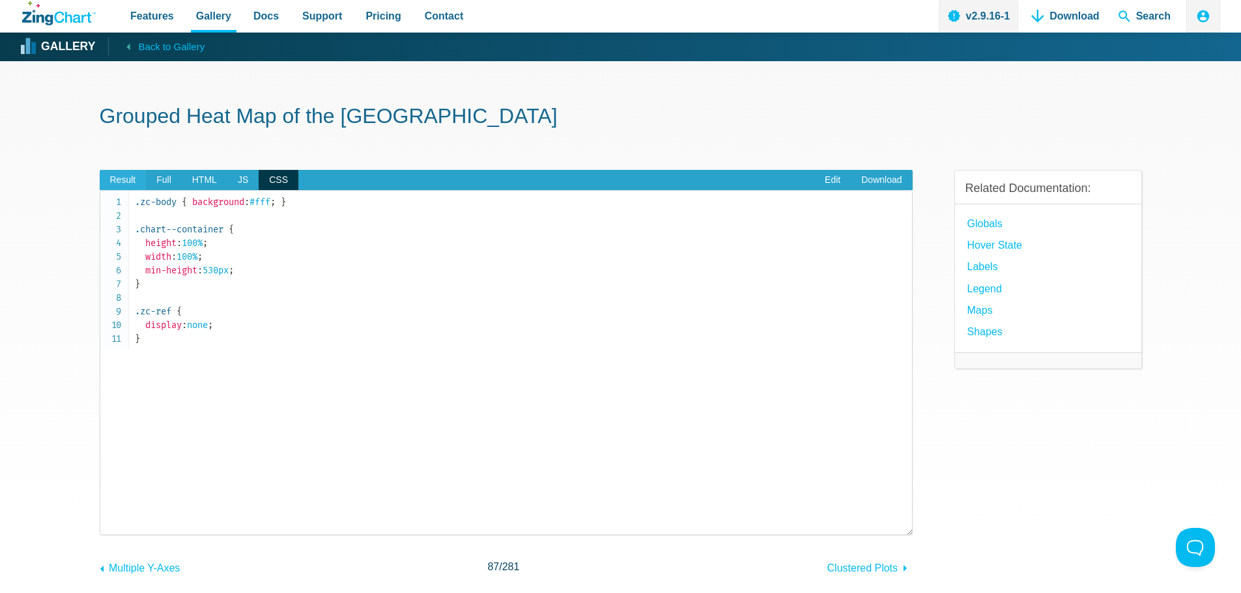
click at [104, 176] on span "Result" at bounding box center [123, 180] width 47 height 21
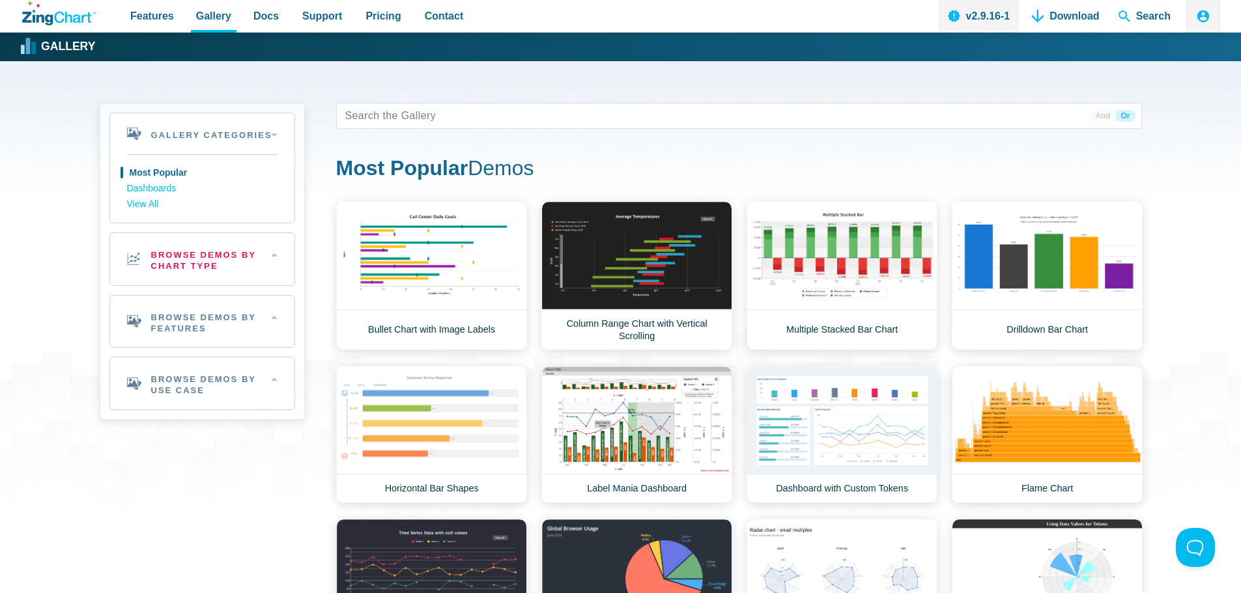
click at [173, 252] on h2 "Browse Demos By Chart Type" at bounding box center [202, 259] width 184 height 52
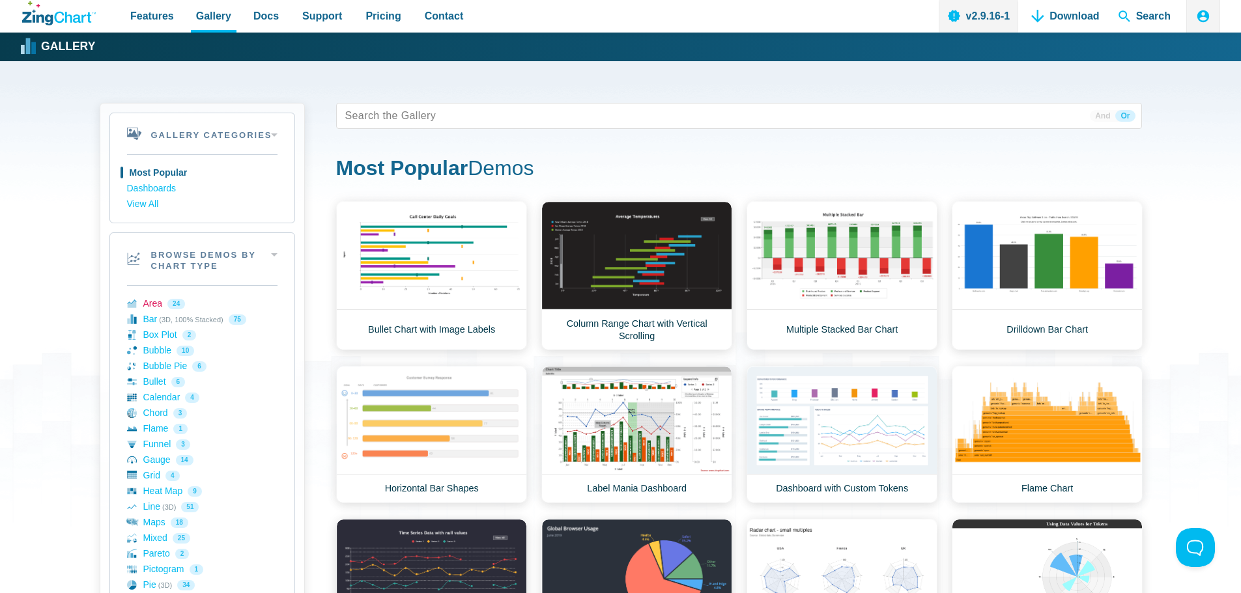
click at [146, 305] on link "Area 24" at bounding box center [202, 304] width 150 height 16
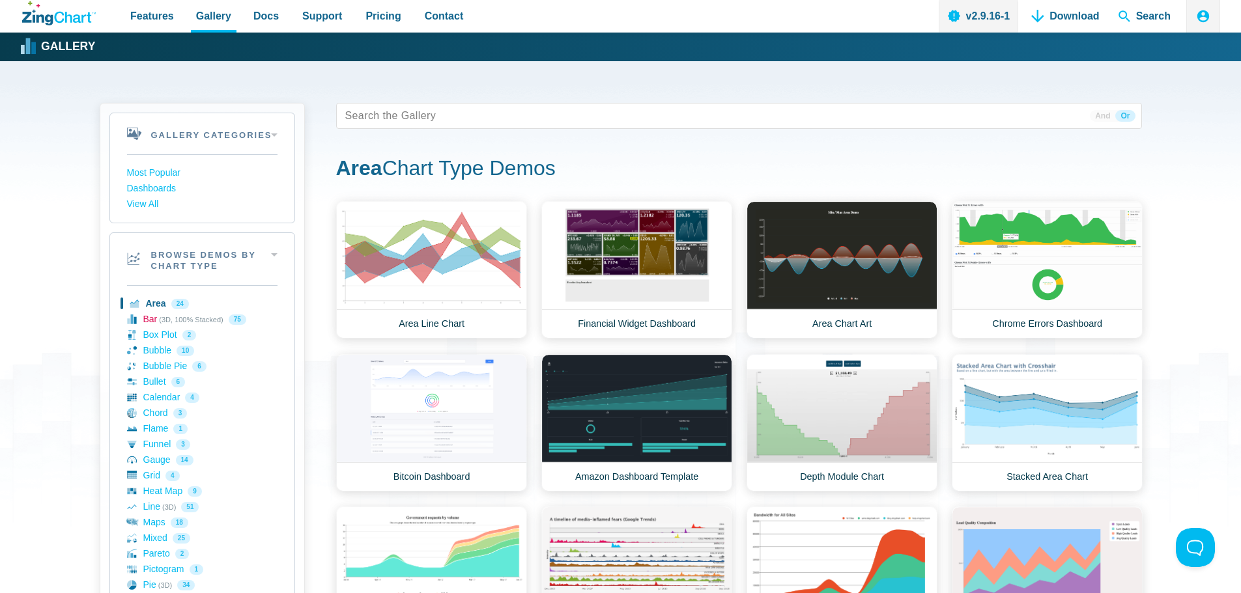
click at [152, 321] on link "Bar (3D, 100% Stacked) 75" at bounding box center [202, 320] width 150 height 16
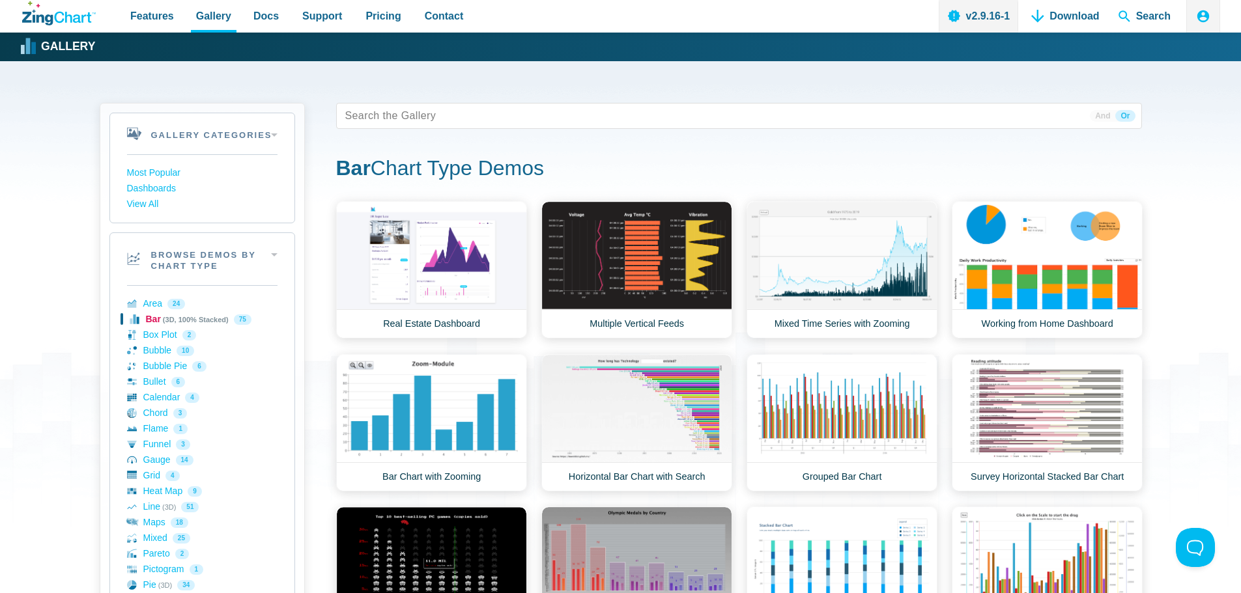
click at [153, 312] on link "Bar (3D, 100% Stacked) 75" at bounding box center [202, 320] width 150 height 16
click at [154, 305] on link "Area 24" at bounding box center [202, 304] width 150 height 16
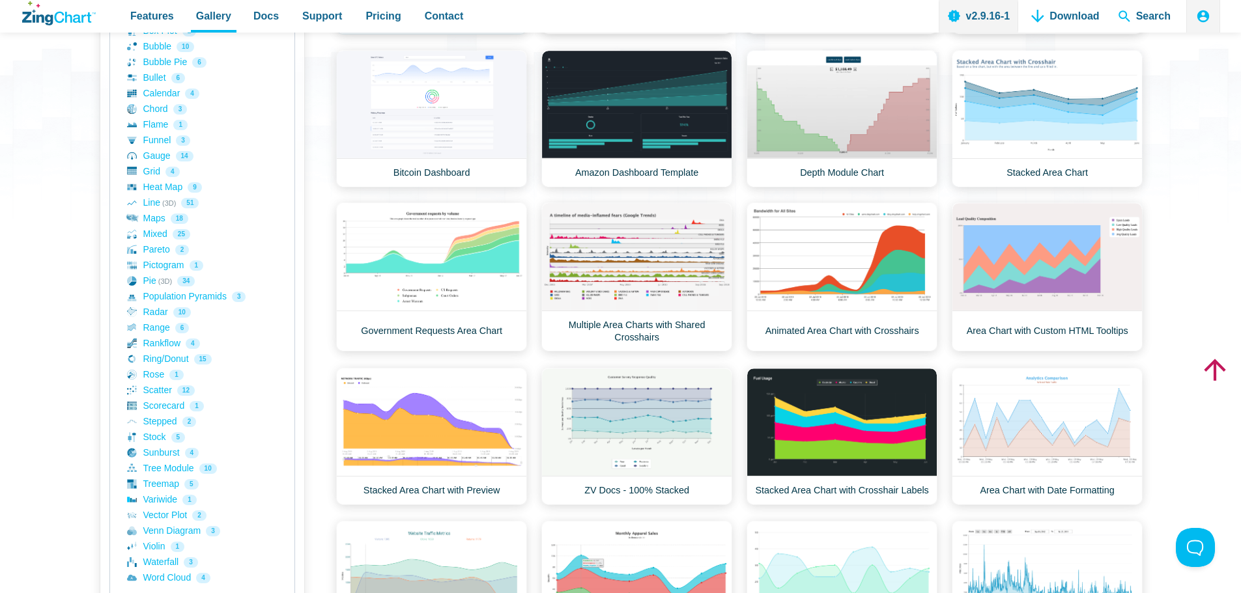
scroll to position [391, 0]
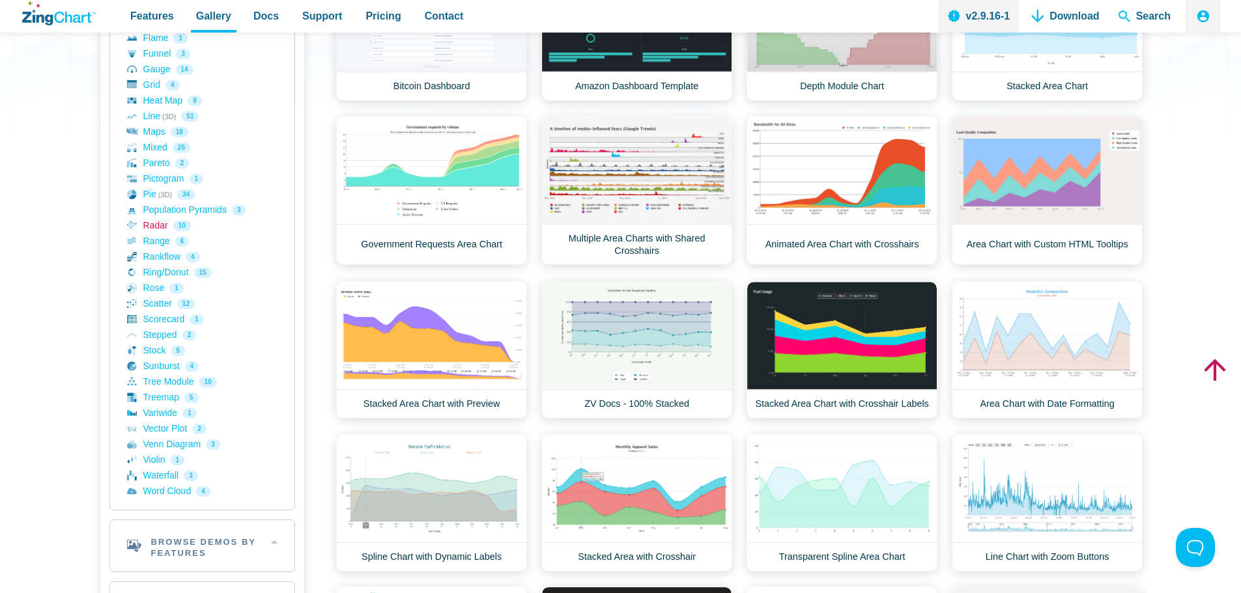
click at [154, 218] on link "Radar 10" at bounding box center [202, 226] width 150 height 16
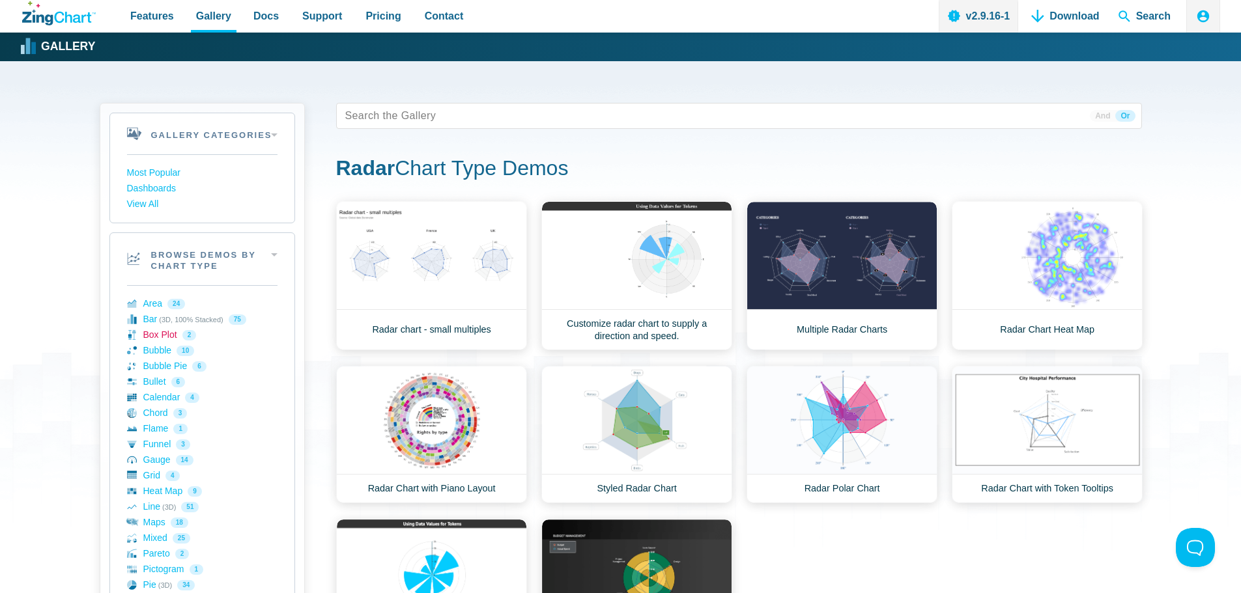
click at [152, 331] on link "Box Plot 2" at bounding box center [202, 336] width 150 height 16
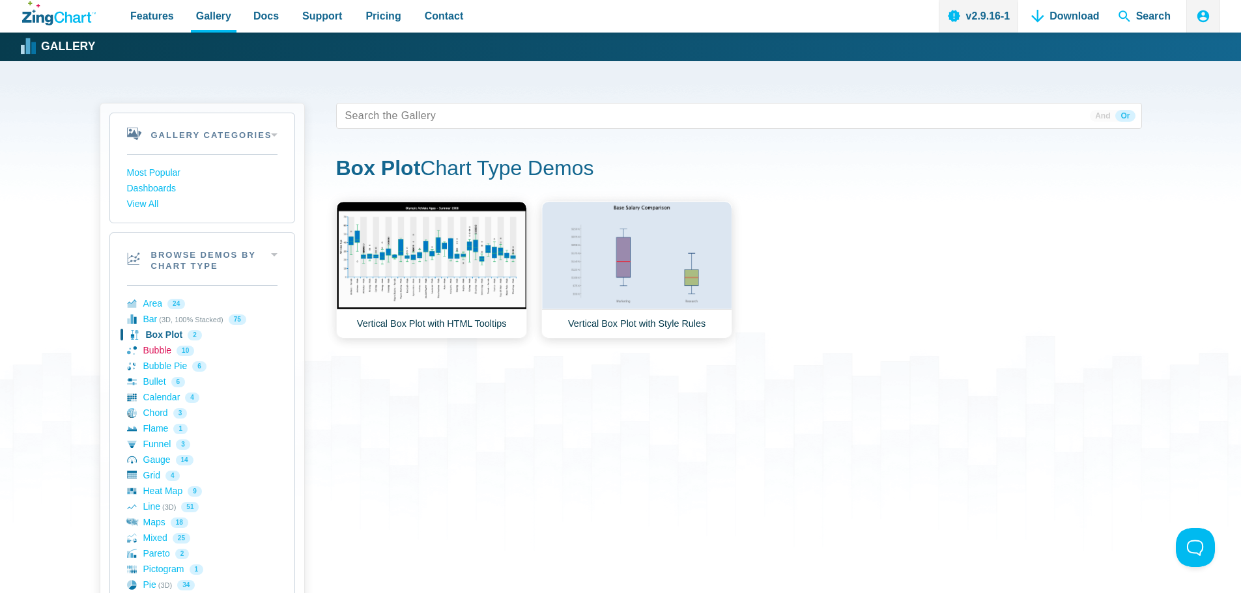
click at [156, 348] on link "Bubble 10" at bounding box center [202, 351] width 150 height 16
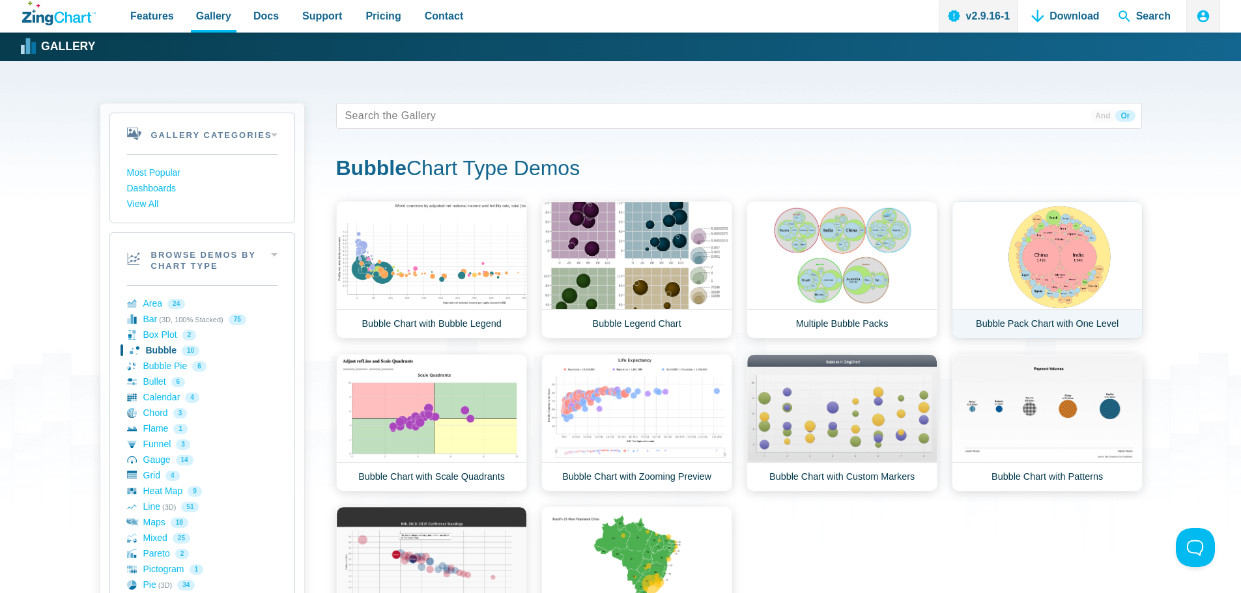
click at [1056, 272] on link "Bubble Pack Chart with One Level" at bounding box center [1047, 269] width 191 height 137
click at [144, 410] on link "Chord 3" at bounding box center [202, 414] width 150 height 16
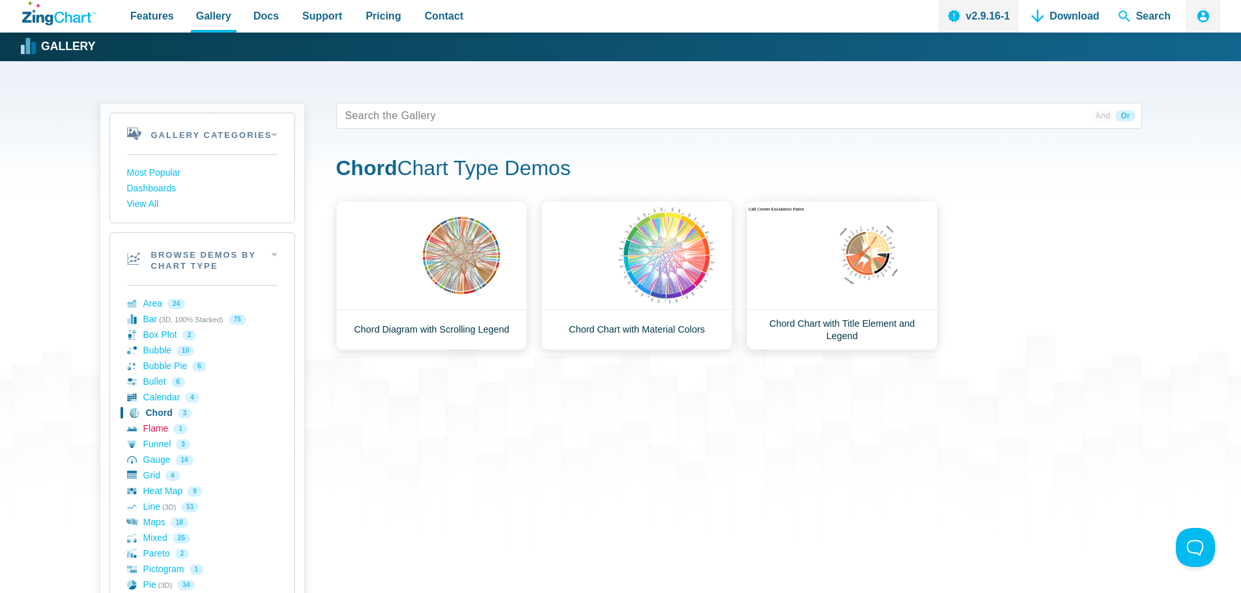
click at [158, 431] on link "Flame 1" at bounding box center [202, 429] width 150 height 16
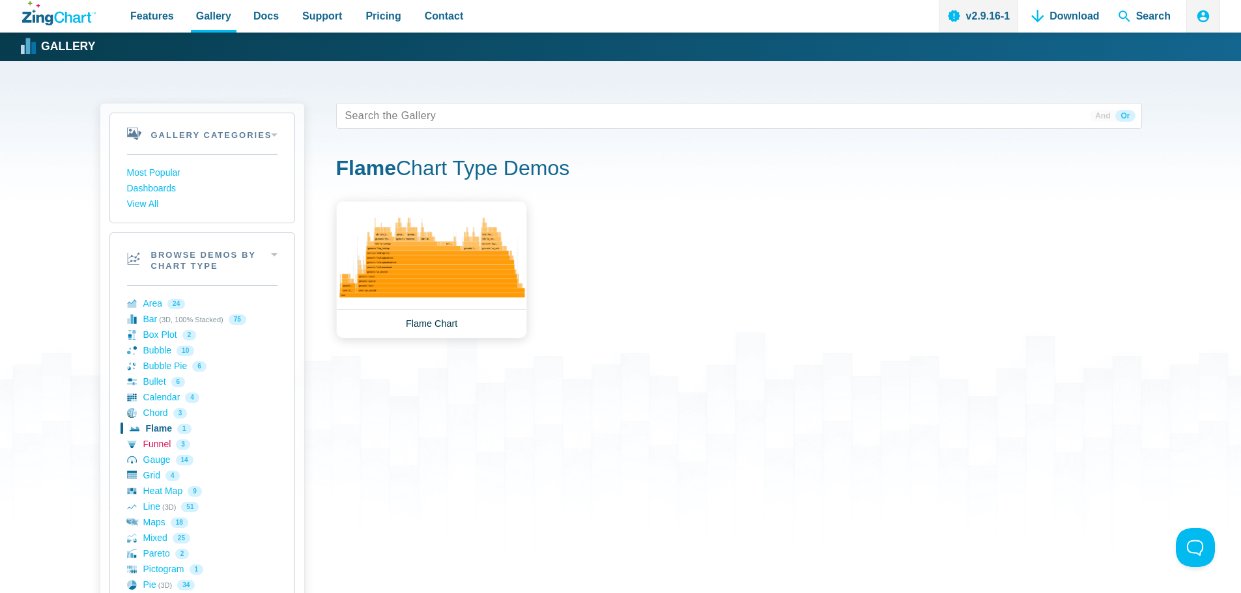
click at [158, 442] on link "Funnel 3" at bounding box center [202, 445] width 150 height 16
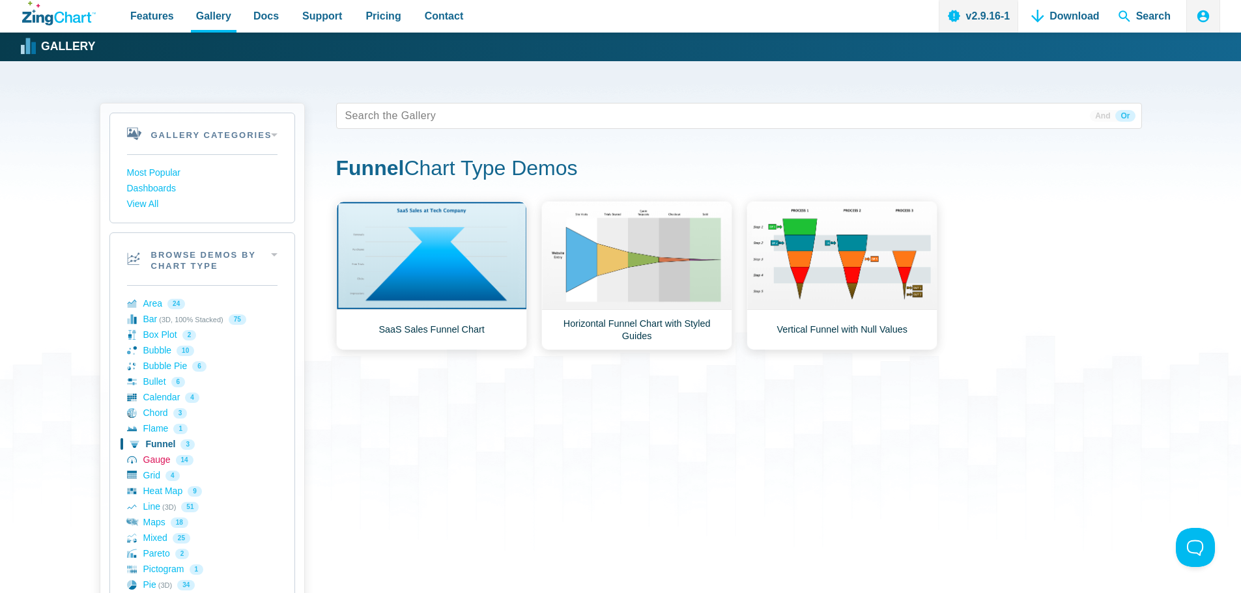
click at [152, 461] on link "Gauge 14" at bounding box center [202, 461] width 150 height 16
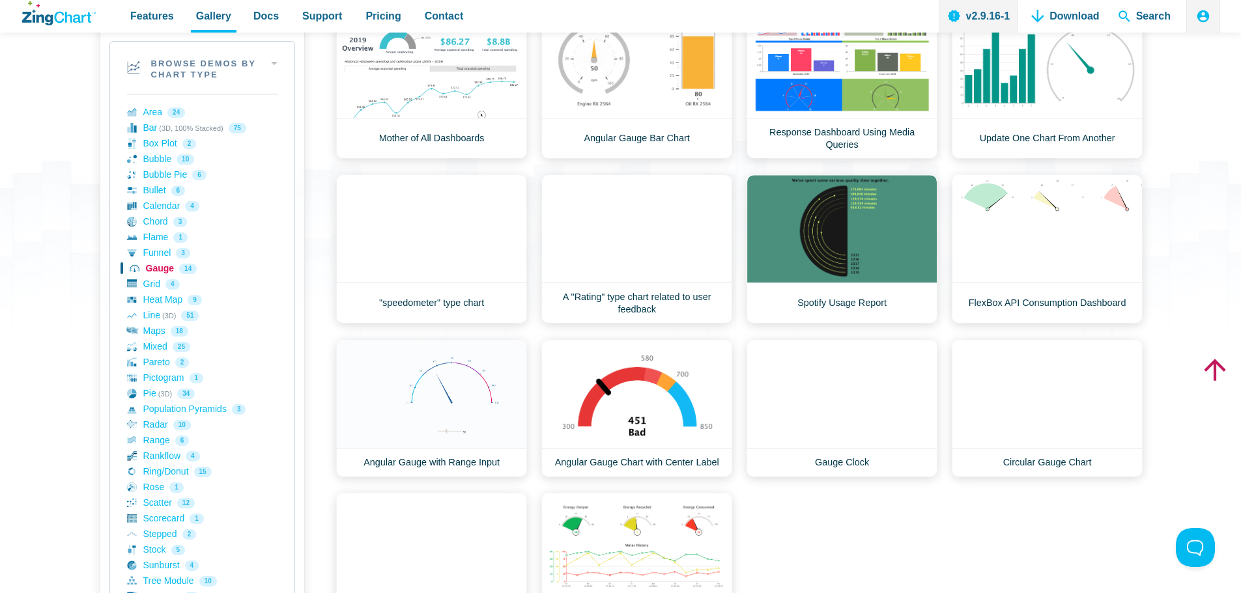
scroll to position [195, 0]
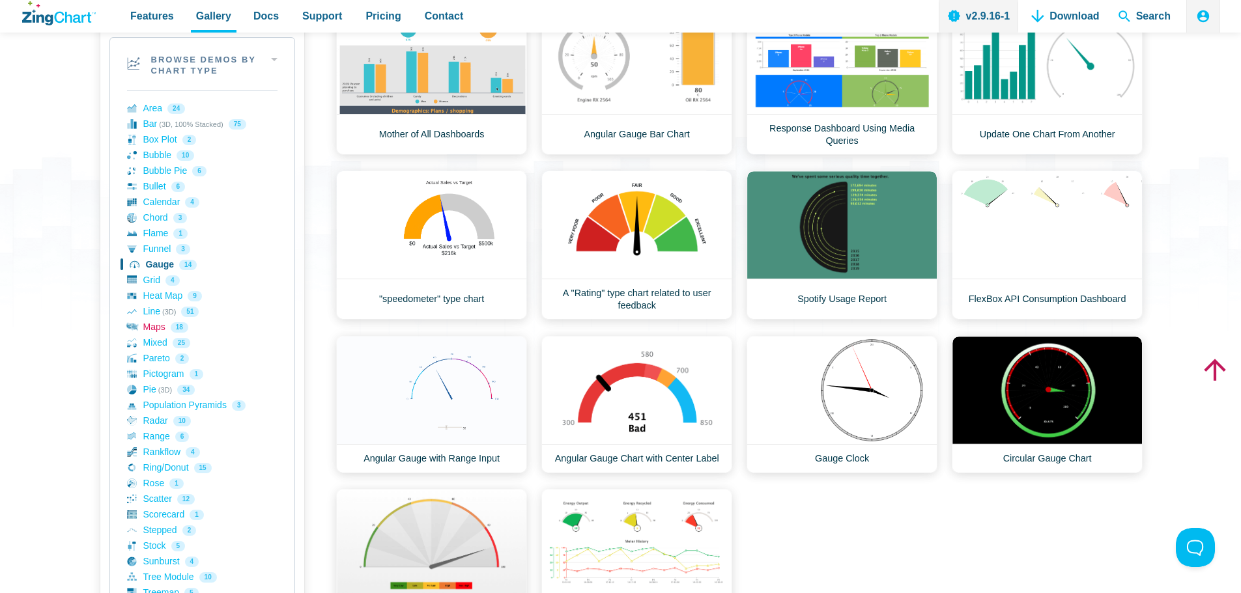
click at [161, 327] on link "Maps 18" at bounding box center [202, 328] width 150 height 16
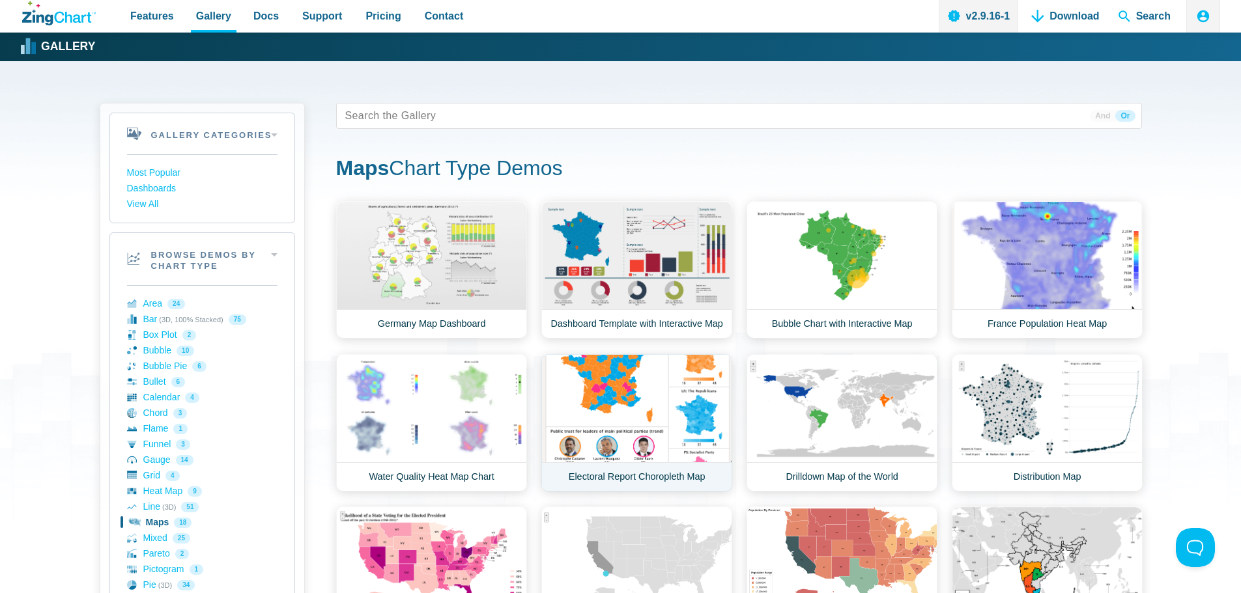
click at [636, 392] on link "Electoral Report Choropleth Map" at bounding box center [636, 422] width 191 height 137
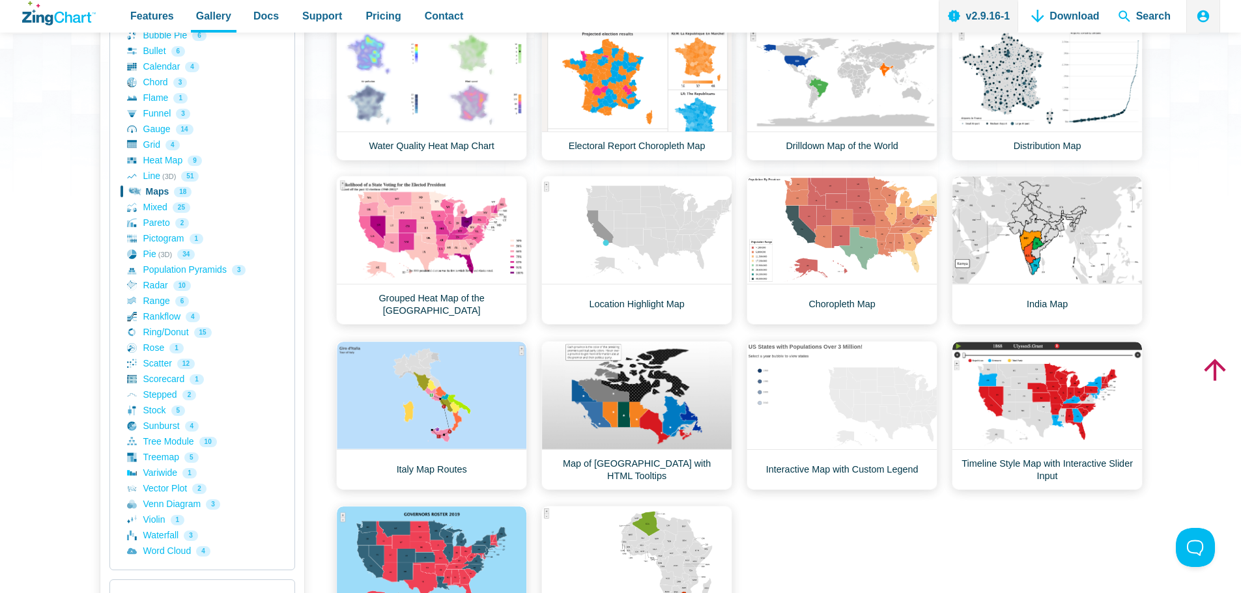
scroll to position [326, 0]
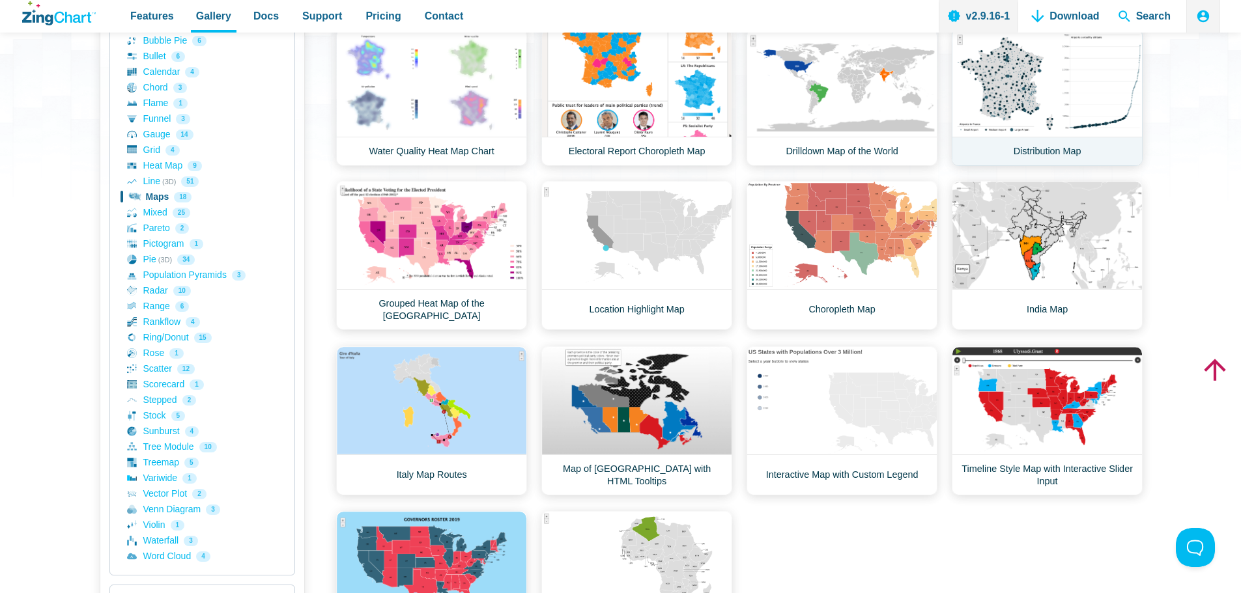
click at [1094, 92] on link "Distribution Map" at bounding box center [1047, 97] width 191 height 137
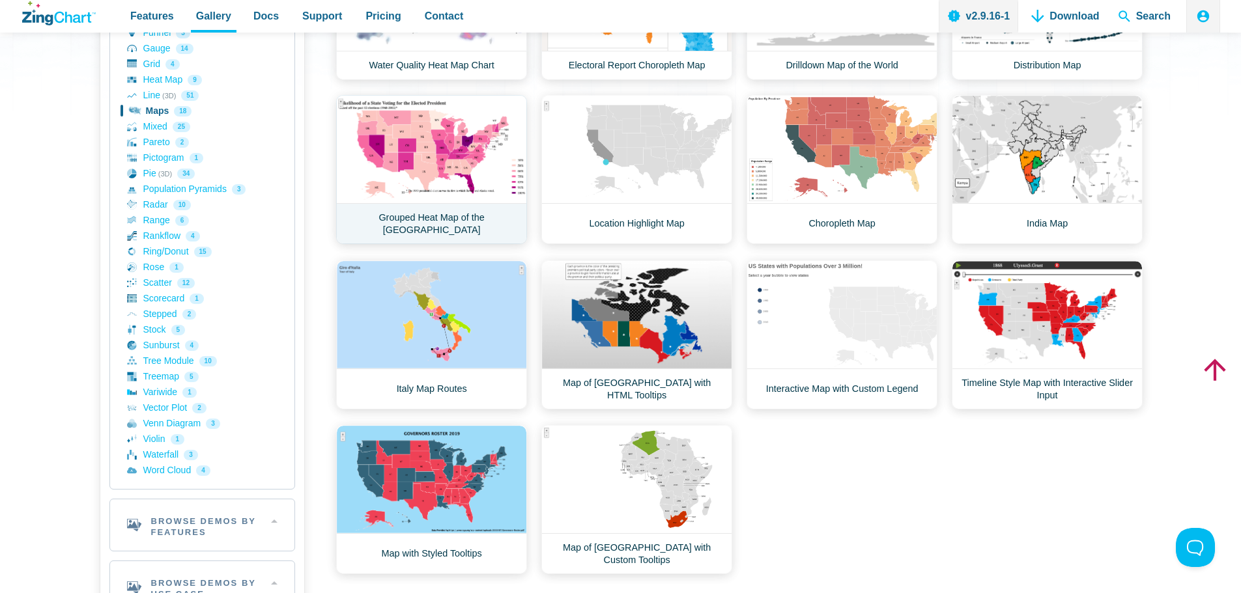
scroll to position [521, 0]
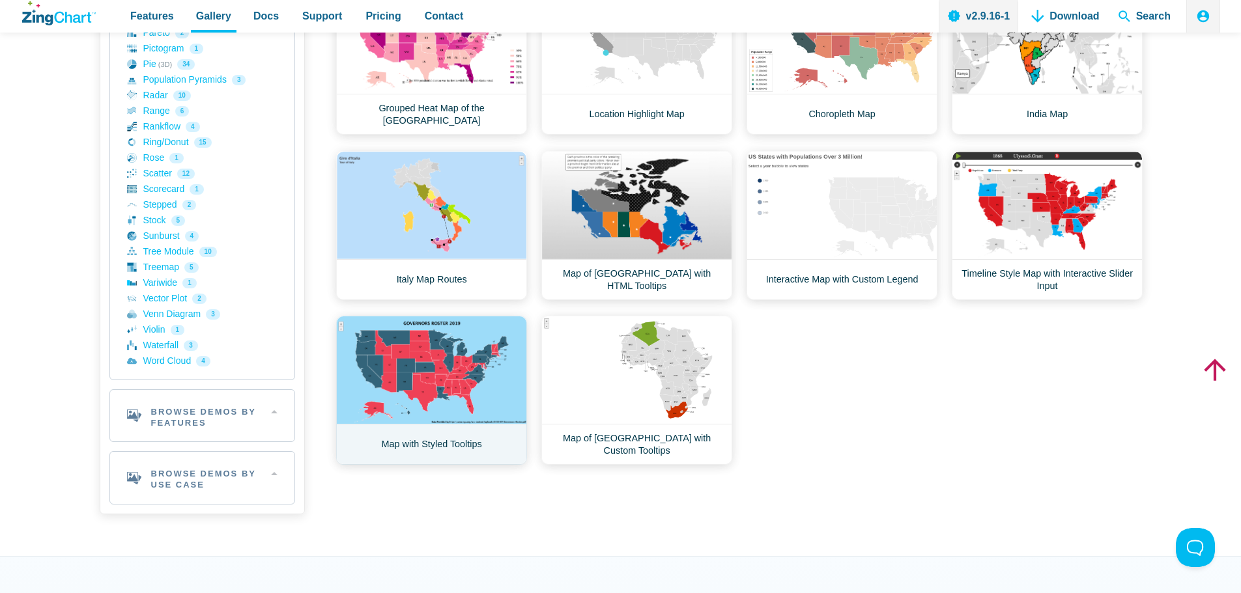
click at [431, 382] on link "Map with Styled Tooltips" at bounding box center [431, 390] width 191 height 149
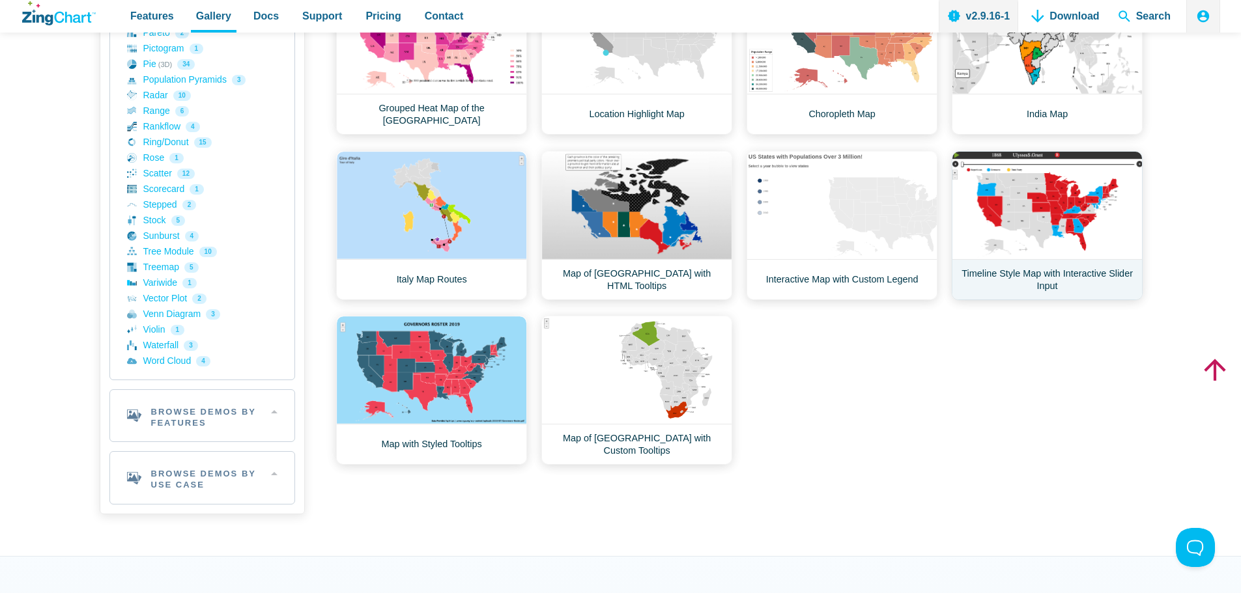
click at [1081, 215] on link "Timeline Style Map with Interactive Slider Input" at bounding box center [1047, 225] width 191 height 149
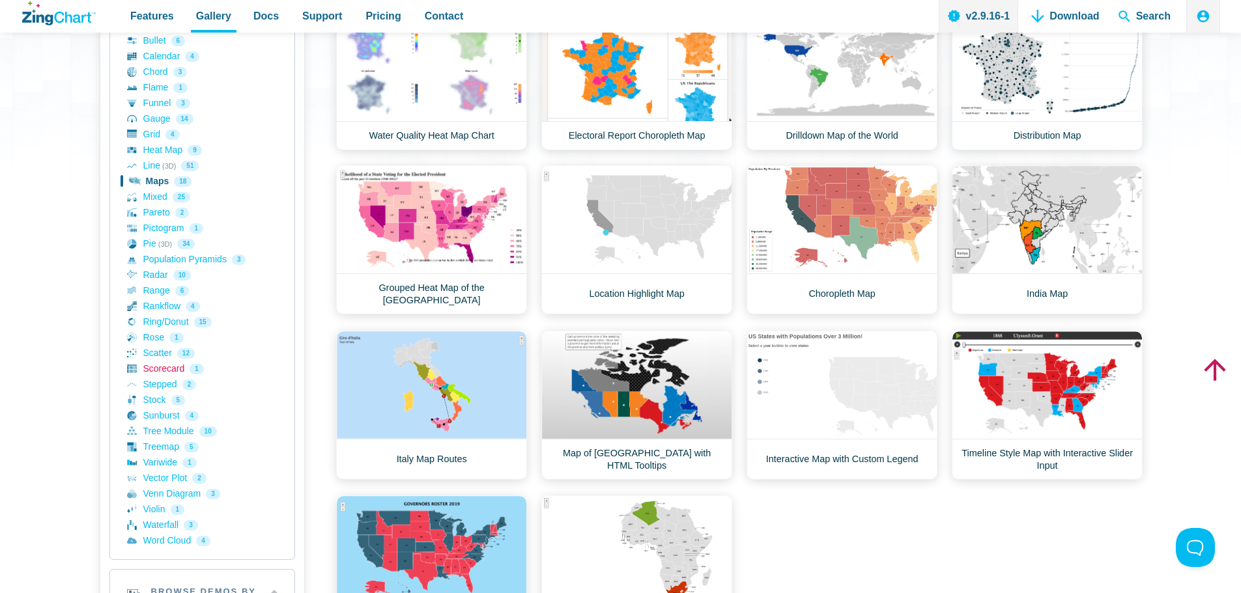
scroll to position [326, 0]
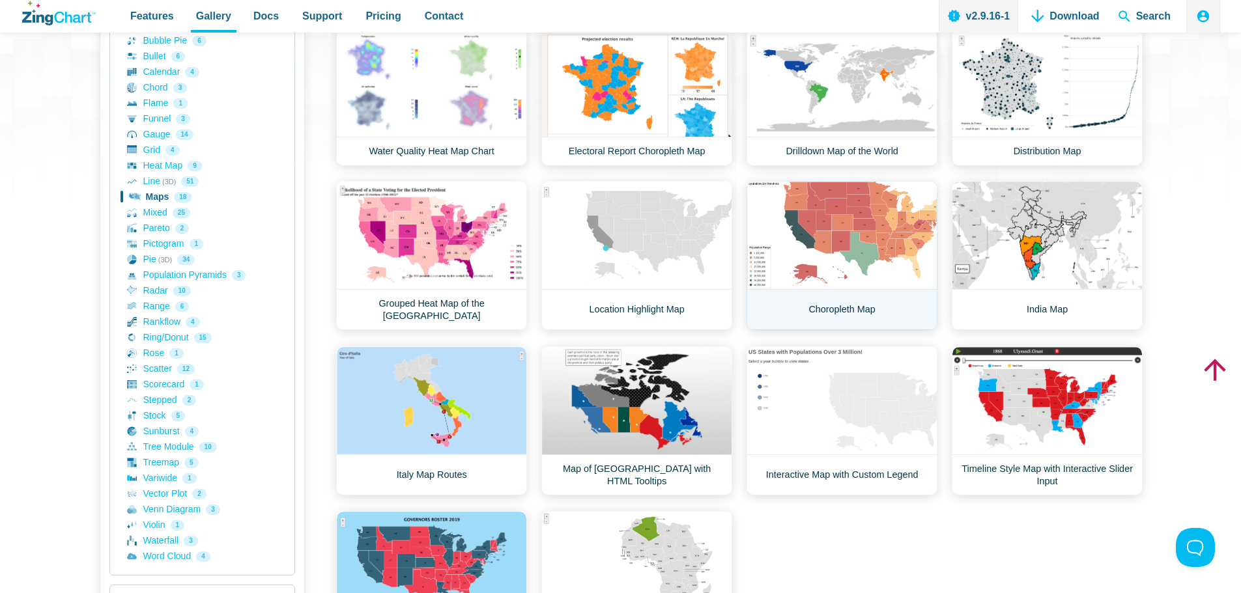
click at [857, 242] on link "Choropleth Map" at bounding box center [841, 255] width 191 height 149
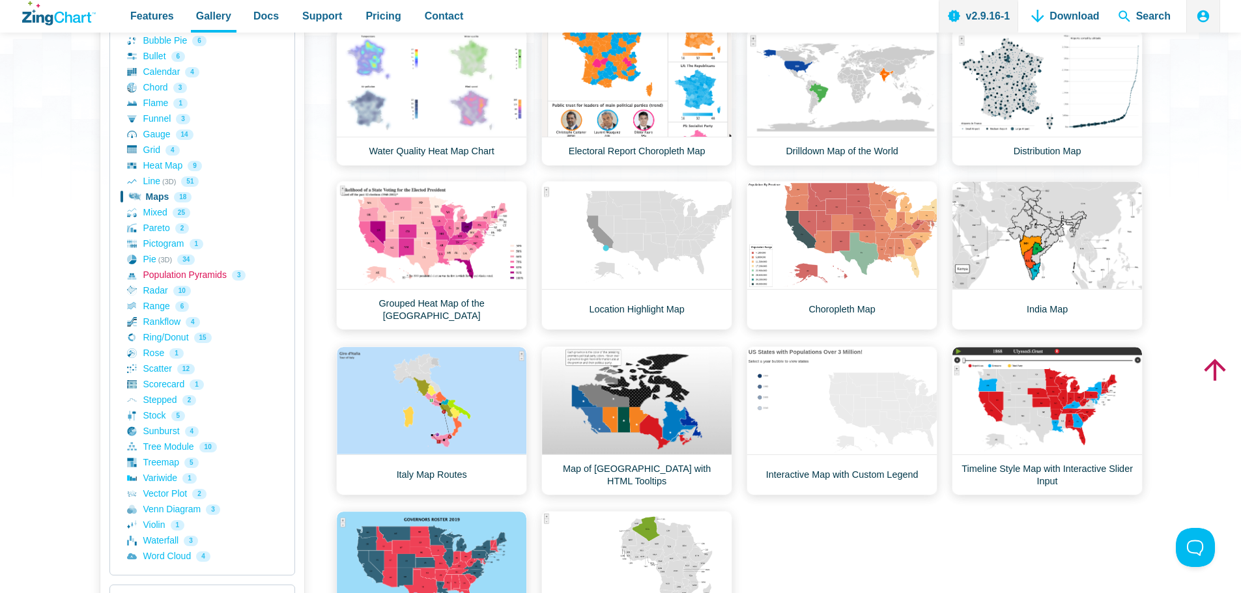
click at [150, 272] on link "Population Pyramids 3" at bounding box center [202, 276] width 150 height 16
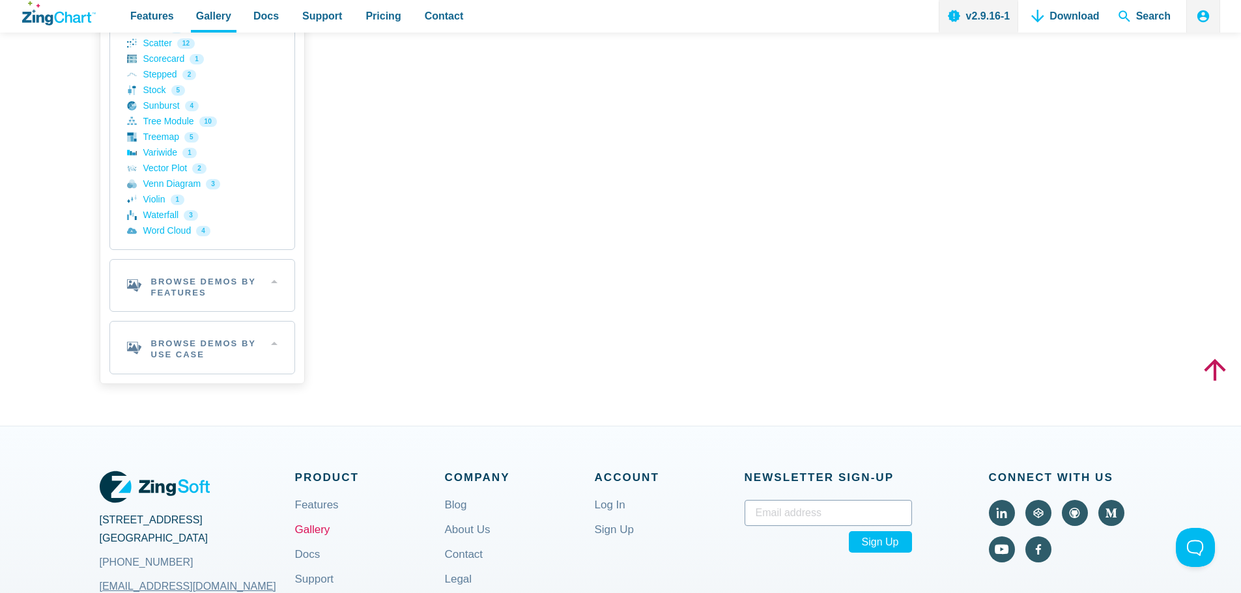
scroll to position [261, 0]
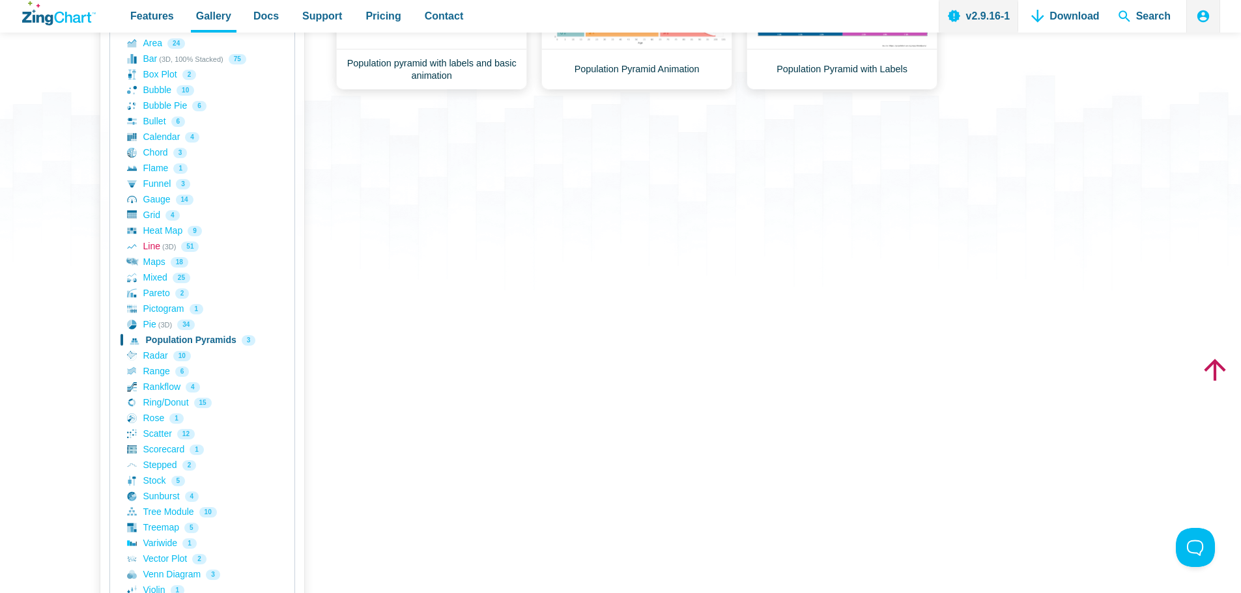
click at [150, 243] on link "Line (3D) 51" at bounding box center [202, 247] width 150 height 16
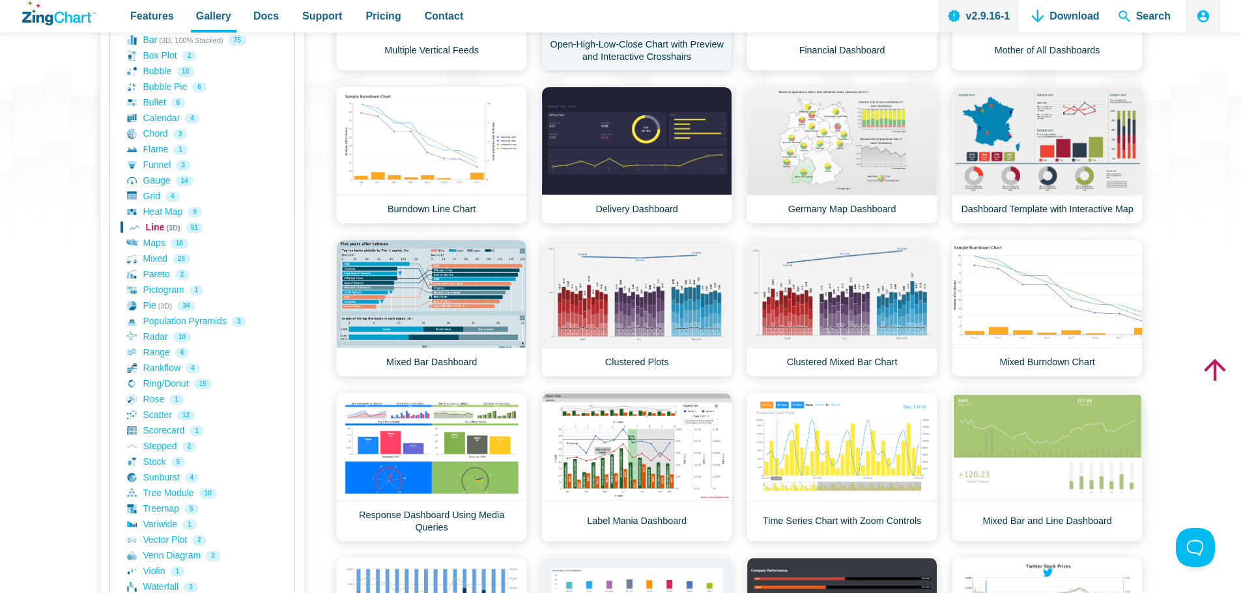
scroll to position [391, 0]
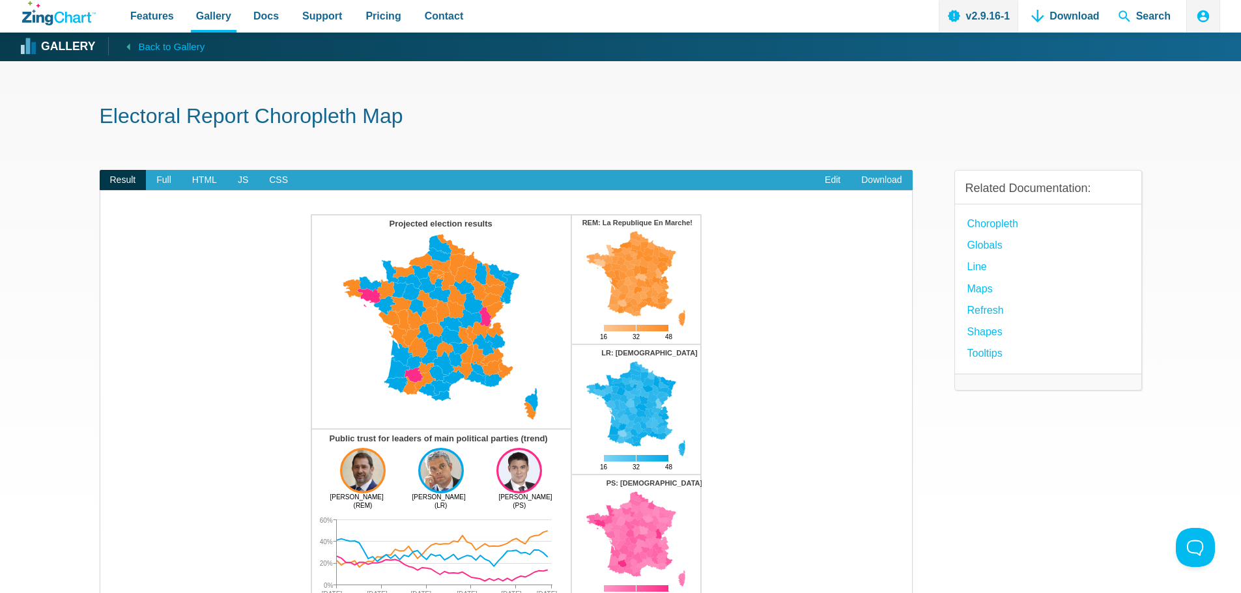
click at [644, 278] on icon "App Content" at bounding box center [640, 278] width 12 height 8
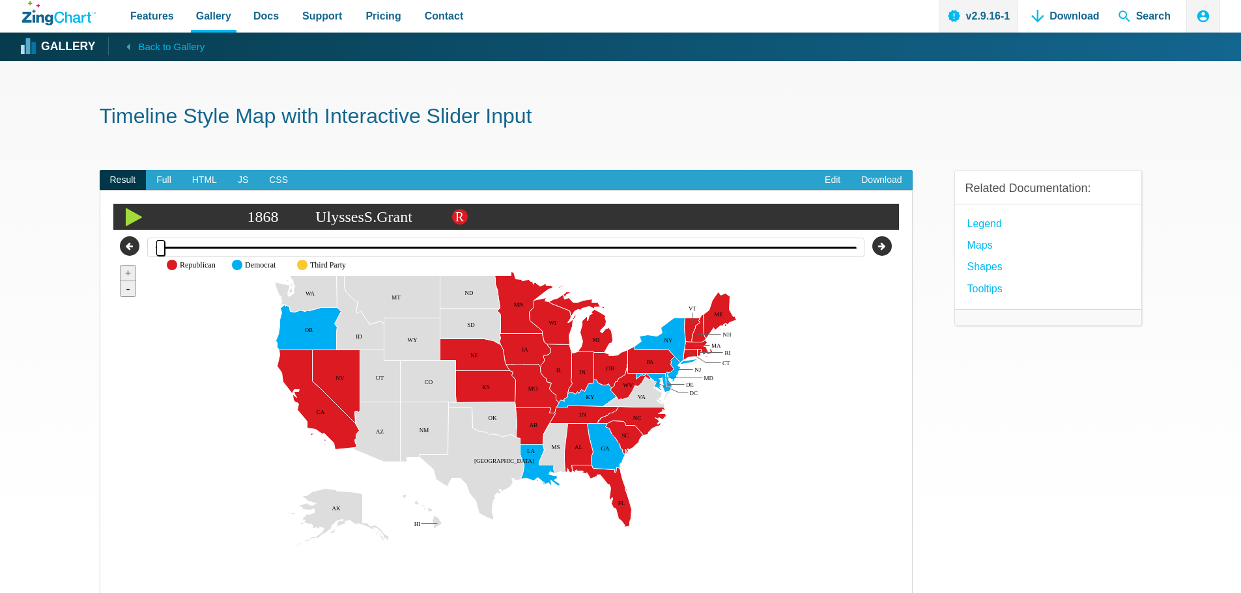
click at [126, 210] on icon "App Content" at bounding box center [134, 217] width 16 height 21
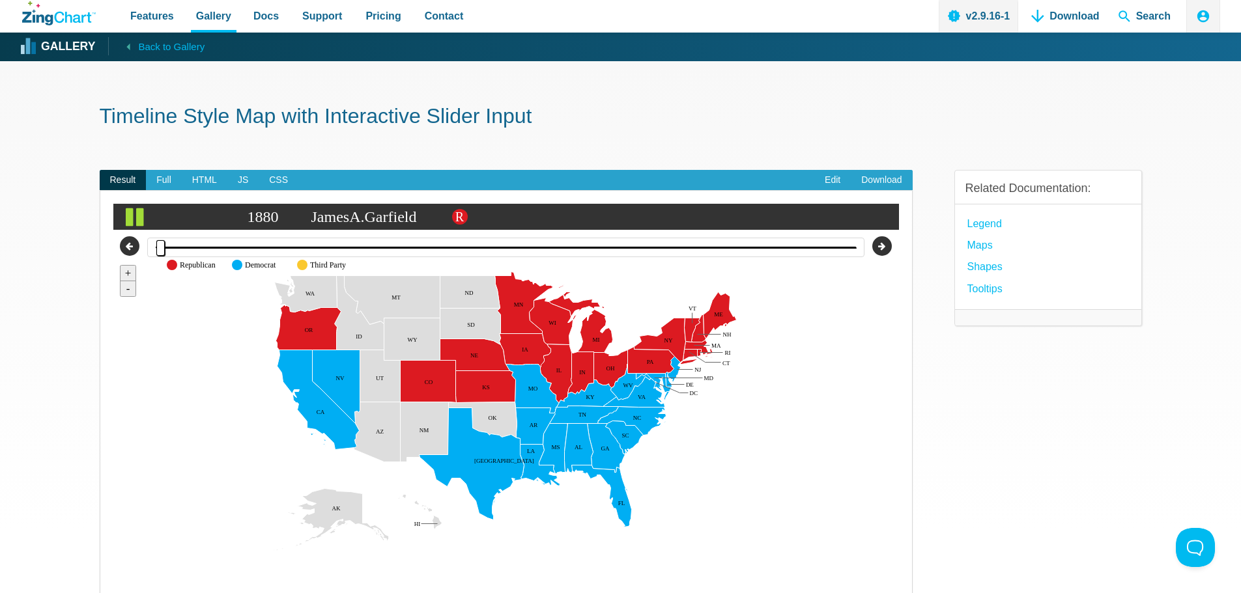
click at [134, 214] on icon "App Content" at bounding box center [135, 217] width 18 height 21
